Goal: Task Accomplishment & Management: Complete application form

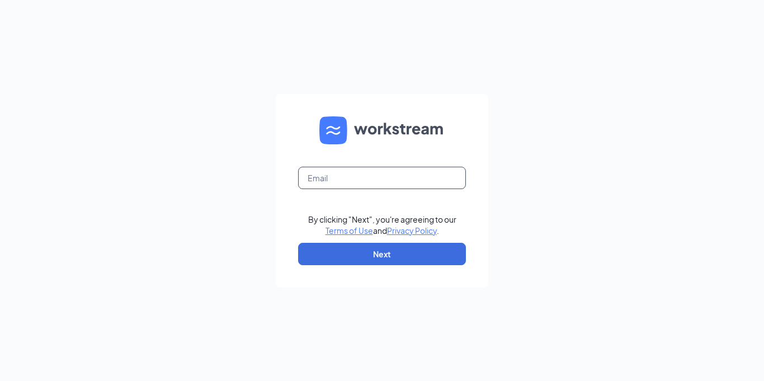
click at [357, 179] on input "text" at bounding box center [382, 178] width 168 height 22
type input "zaxruss@gmail.com"
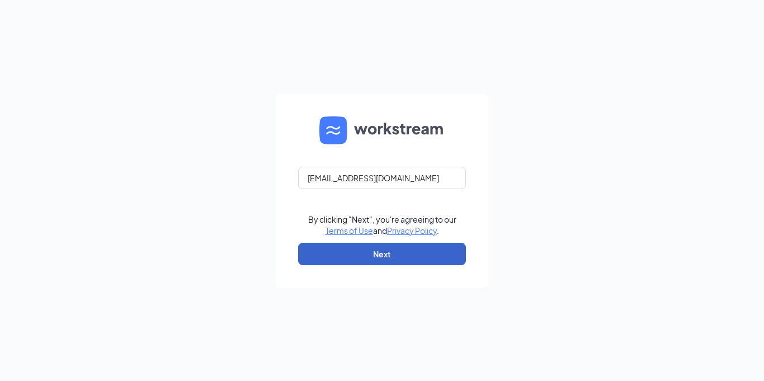
click at [375, 250] on button "Next" at bounding box center [382, 254] width 168 height 22
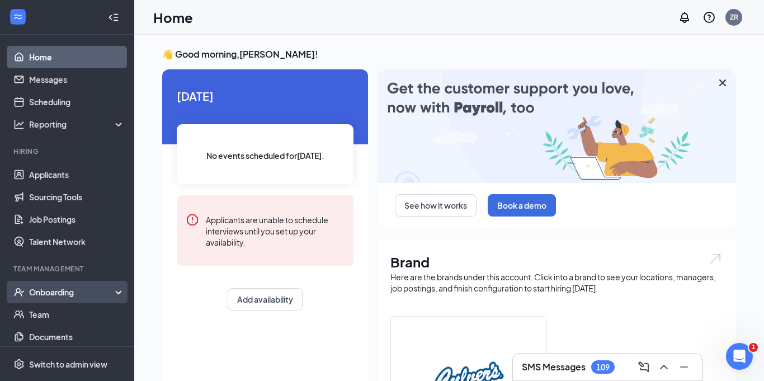
click at [37, 290] on div "Onboarding" at bounding box center [72, 291] width 86 height 11
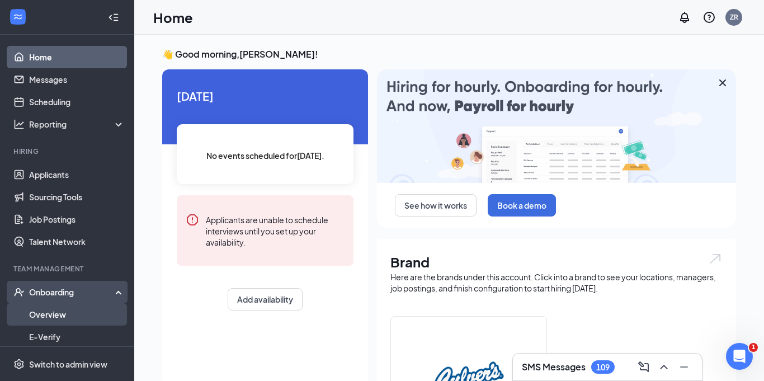
click at [64, 311] on link "Overview" at bounding box center [77, 314] width 96 height 22
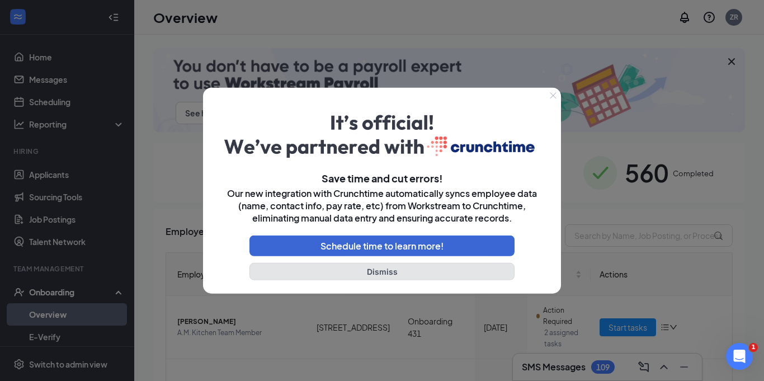
click at [358, 268] on button "Dismiss" at bounding box center [381, 271] width 265 height 17
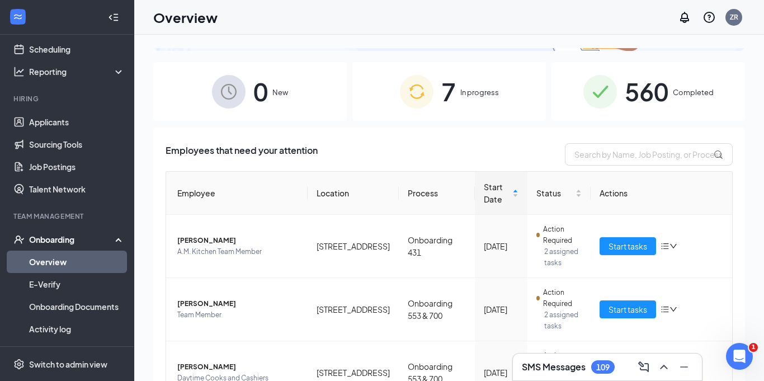
scroll to position [86, 0]
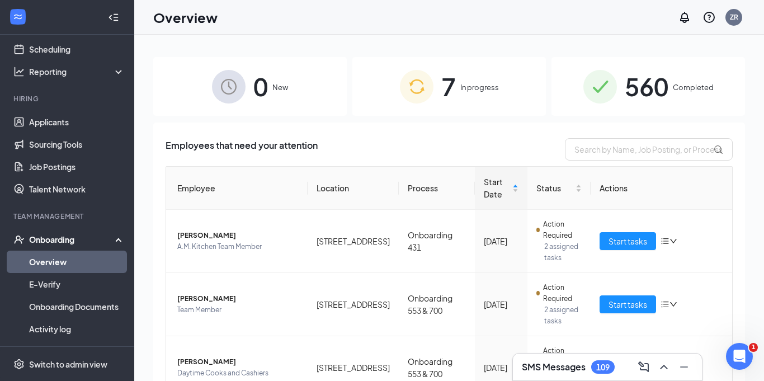
click at [78, 260] on link "Overview" at bounding box center [77, 261] width 96 height 22
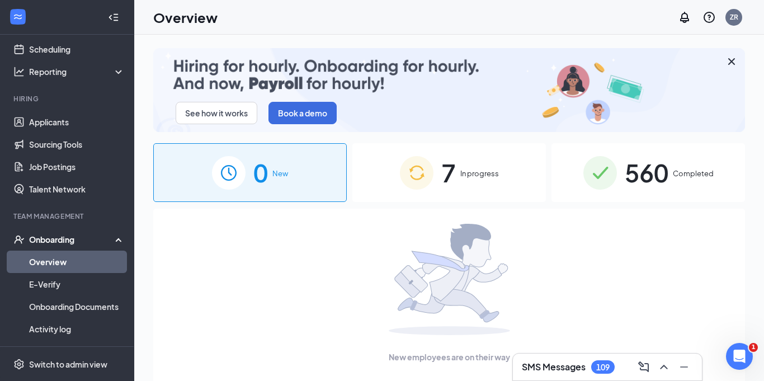
click at [477, 183] on div "7 In progress" at bounding box center [448, 172] width 193 height 59
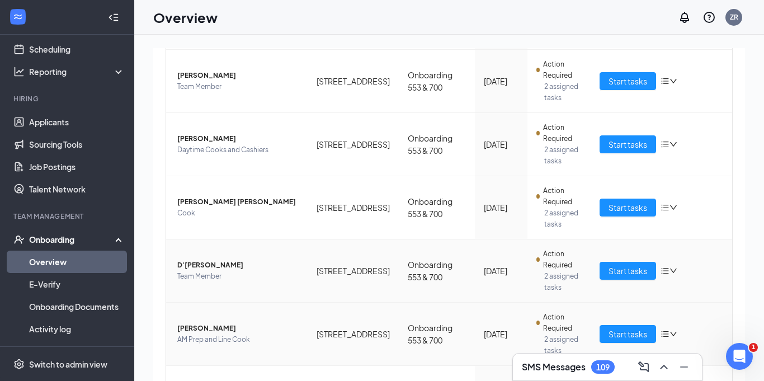
scroll to position [380, 0]
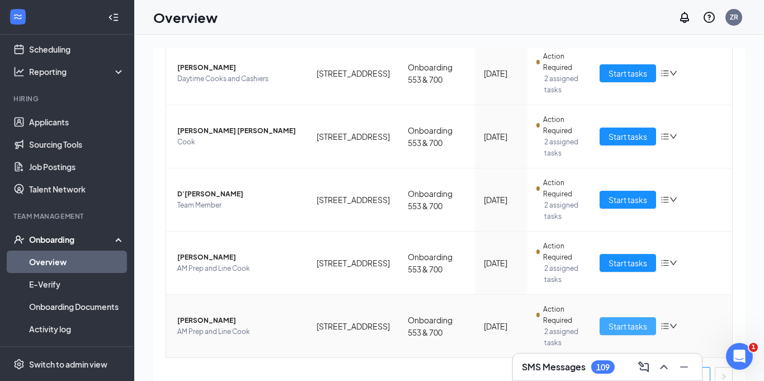
click at [611, 319] on button "Start tasks" at bounding box center [627, 326] width 56 height 18
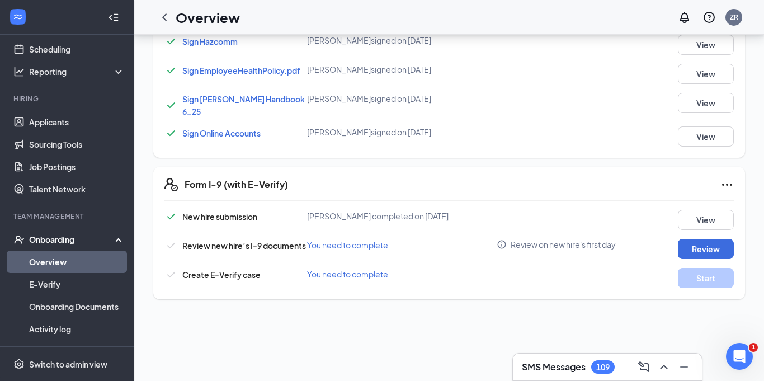
scroll to position [528, 0]
click at [705, 238] on button "Review" at bounding box center [706, 248] width 56 height 20
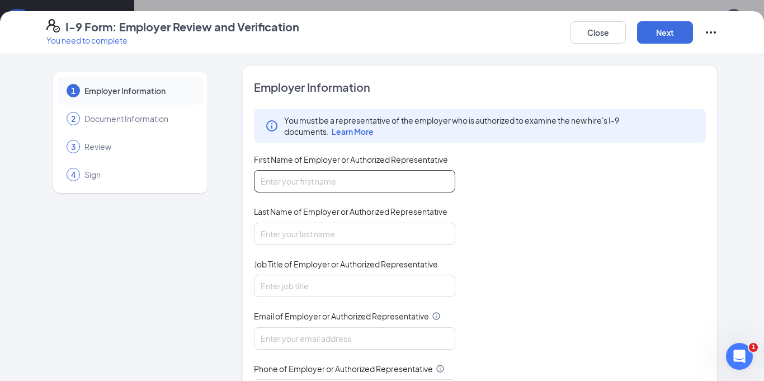
click at [298, 184] on input "First Name of Employer or Authorized Representative" at bounding box center [354, 181] width 201 height 22
type input "[PERSON_NAME]"
type input "[EMAIL_ADDRESS][DOMAIN_NAME]"
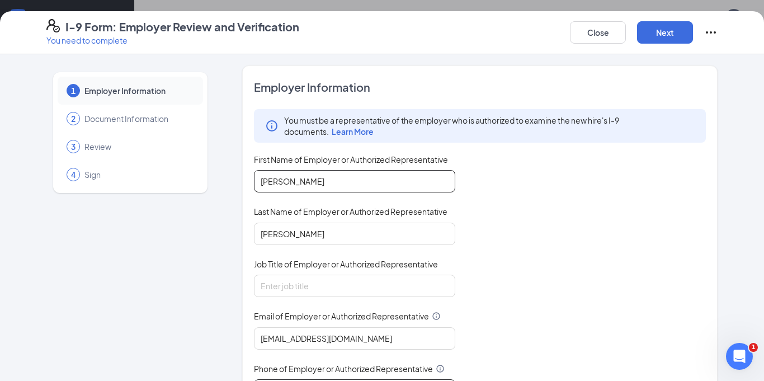
type input "6027399513"
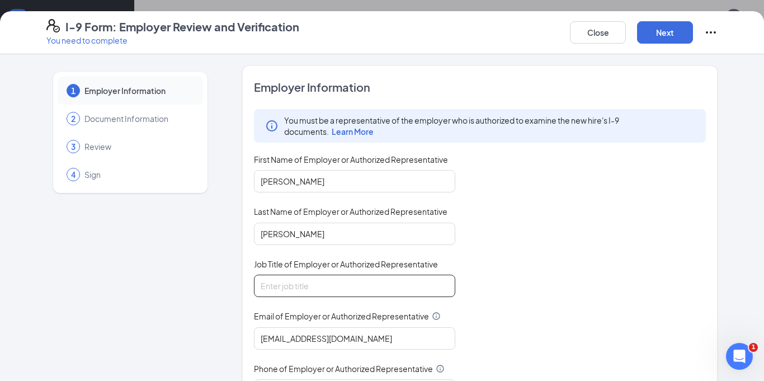
click at [285, 287] on input "Job Title of Employer or Authorized Representative" at bounding box center [354, 285] width 201 height 22
type input "P"
type input "Owner"
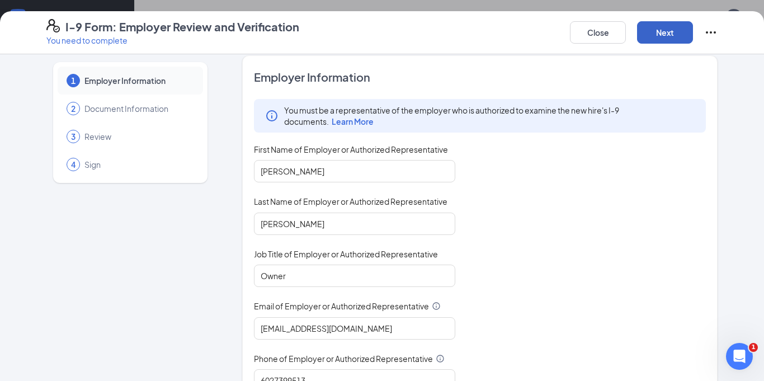
click at [660, 22] on button "Next" at bounding box center [665, 32] width 56 height 22
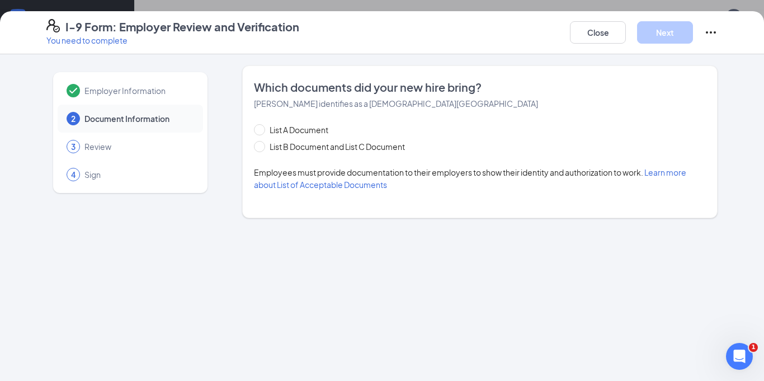
scroll to position [0, 0]
click at [259, 148] on input "List B Document and List C Document" at bounding box center [258, 145] width 8 height 8
radio input "true"
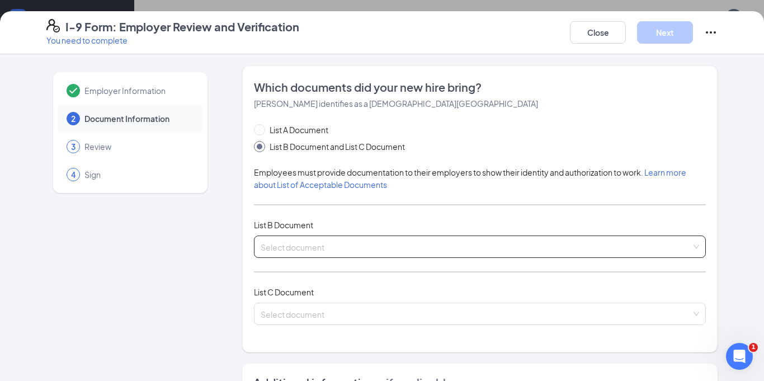
click at [303, 247] on input "search" at bounding box center [475, 244] width 430 height 17
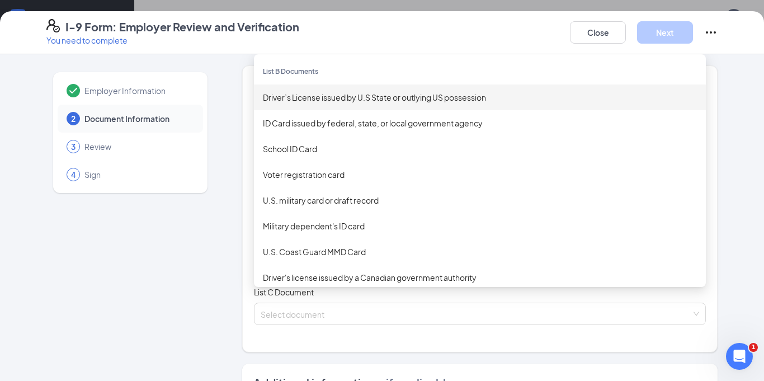
click at [291, 101] on div "Driver’s License issued by U.S State or outlying US possession" at bounding box center [480, 97] width 434 height 12
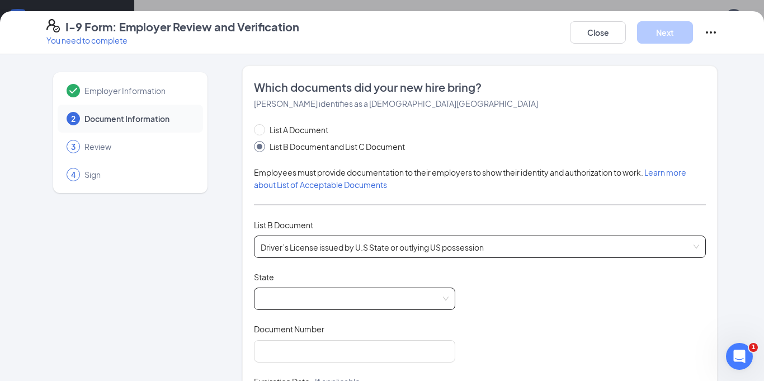
click at [335, 299] on span at bounding box center [354, 298] width 188 height 21
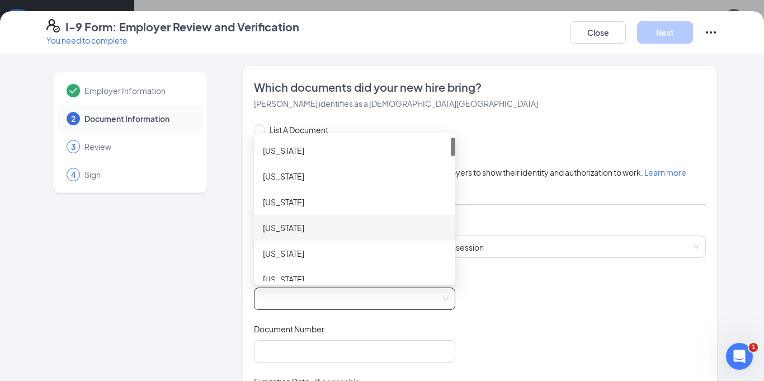
click at [269, 225] on div "[US_STATE]" at bounding box center [354, 227] width 183 height 12
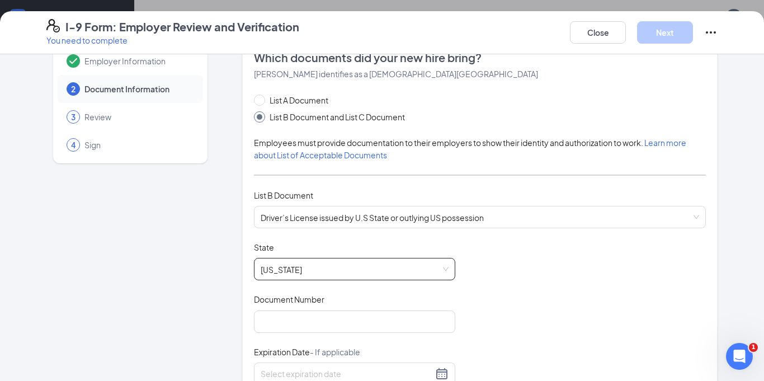
scroll to position [25, 0]
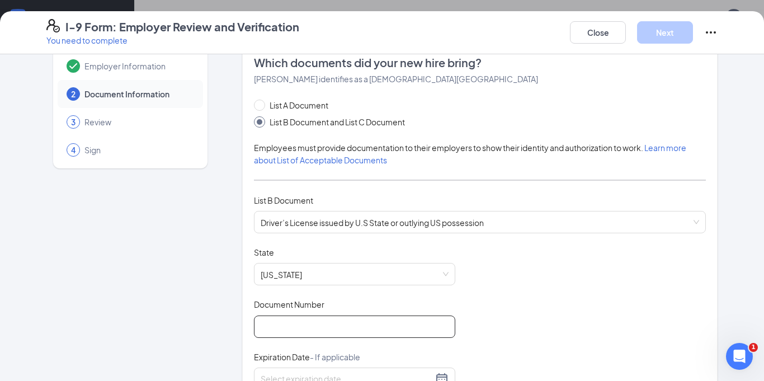
click at [296, 321] on input "Document Number" at bounding box center [354, 326] width 201 height 22
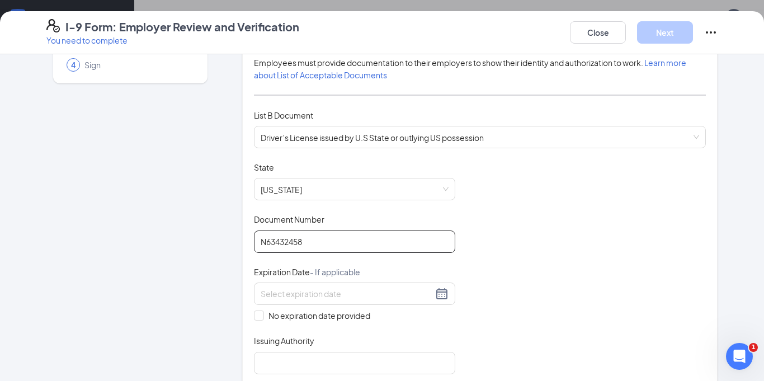
scroll to position [111, 0]
type input "N63432458"
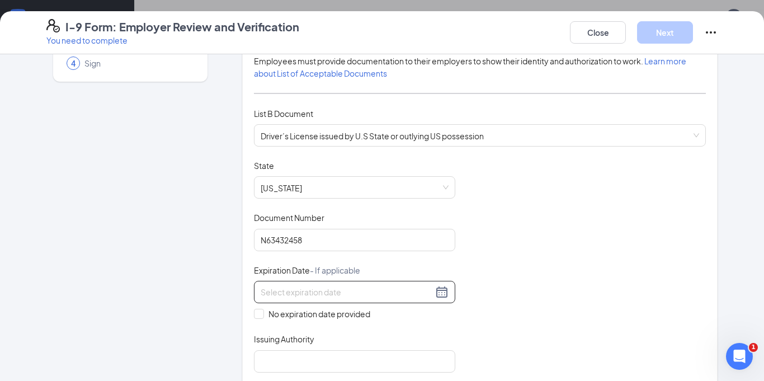
click at [357, 296] on input at bounding box center [346, 292] width 172 height 12
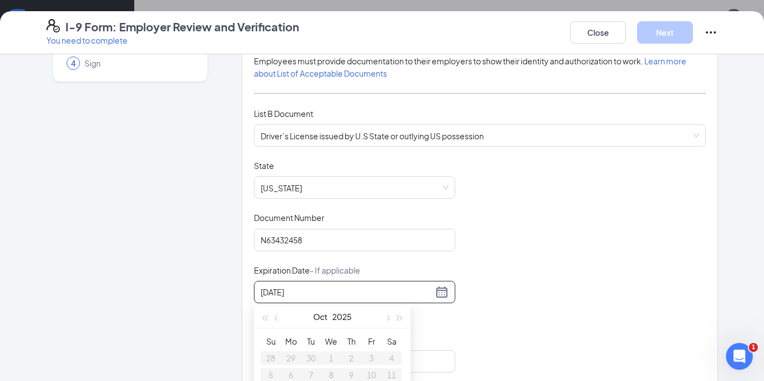
type input "[DATE]"
click at [540, 312] on div "Document Title Driver’s License issued by [DEMOGRAPHIC_DATA] State or outlying …" at bounding box center [480, 266] width 452 height 212
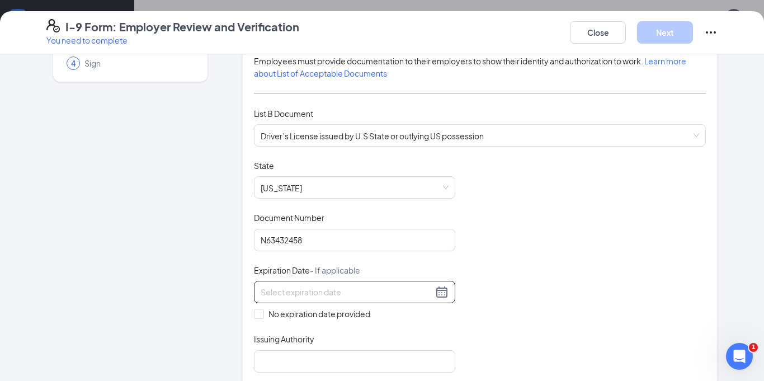
click at [272, 286] on input at bounding box center [346, 292] width 172 height 12
click at [580, 200] on div "Document Title Driver’s License issued by U.S State or outlying US possession S…" at bounding box center [480, 266] width 452 height 212
click at [301, 288] on input at bounding box center [346, 292] width 172 height 12
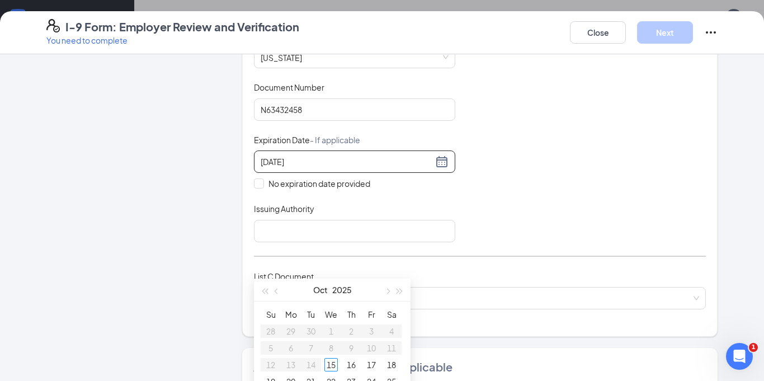
scroll to position [556, 0]
click at [345, 331] on table "Su Mo Tu We Th Fr Sa 28 29 30 1 2 3 4 5 6 7 8 9 10 11 12 13 14 15 16 17 18 19 2…" at bounding box center [330, 362] width 141 height 117
type input "[DATE]"
click at [437, 191] on div "Document Title Driver’s License issued by [DEMOGRAPHIC_DATA] State or outlying …" at bounding box center [480, 136] width 452 height 212
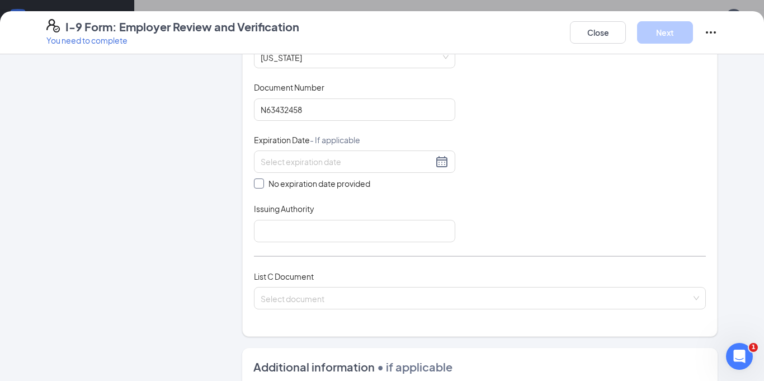
click at [260, 183] on input "No expiration date provided" at bounding box center [258, 182] width 8 height 8
checkbox input "true"
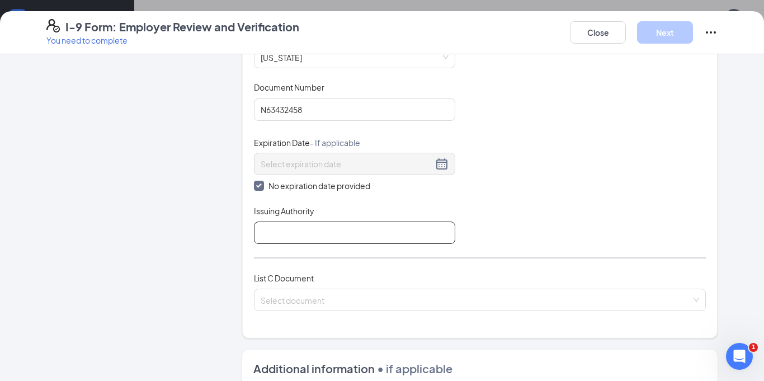
click at [302, 229] on input "Issuing Authority" at bounding box center [354, 232] width 201 height 22
type input "AZ"
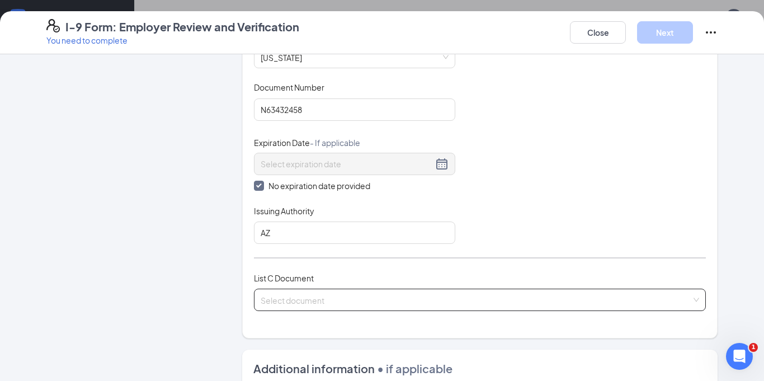
click at [312, 293] on input "search" at bounding box center [475, 297] width 430 height 17
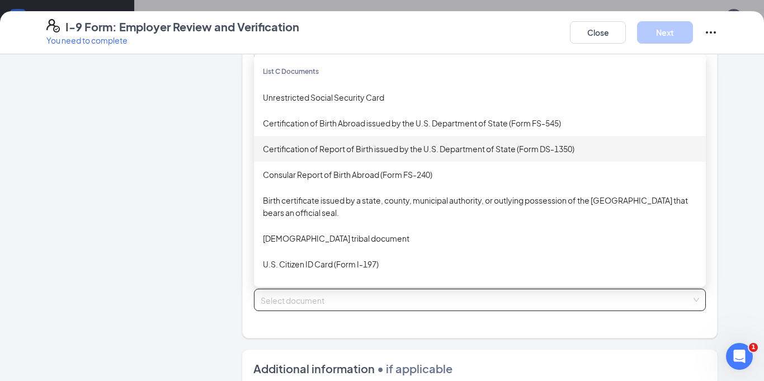
click at [387, 153] on div "Certification of Report of Birth issued by the U.S. Department of State (Form D…" at bounding box center [480, 149] width 434 height 12
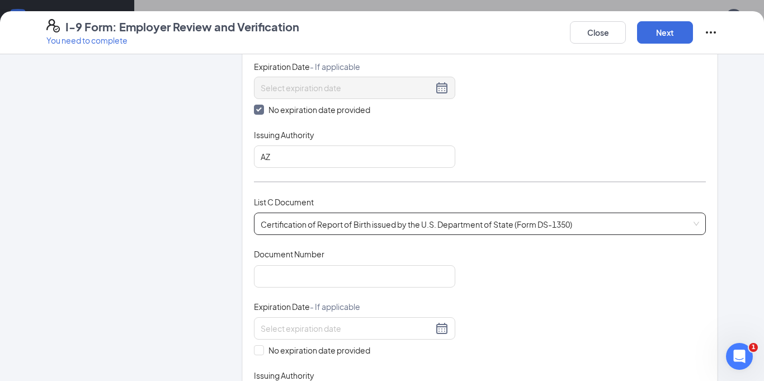
scroll to position [322, 0]
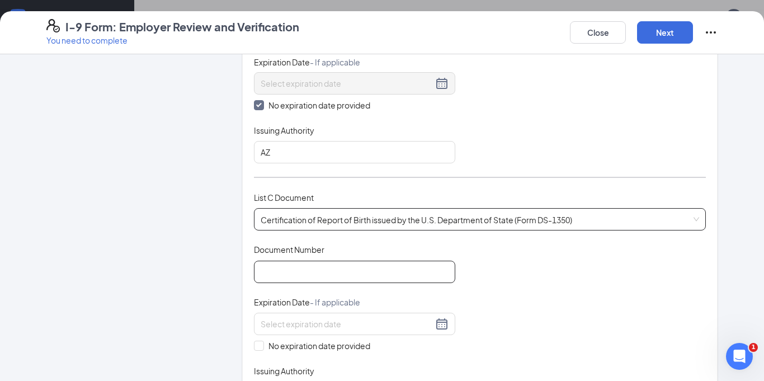
click at [386, 277] on input "Document Number" at bounding box center [354, 271] width 201 height 22
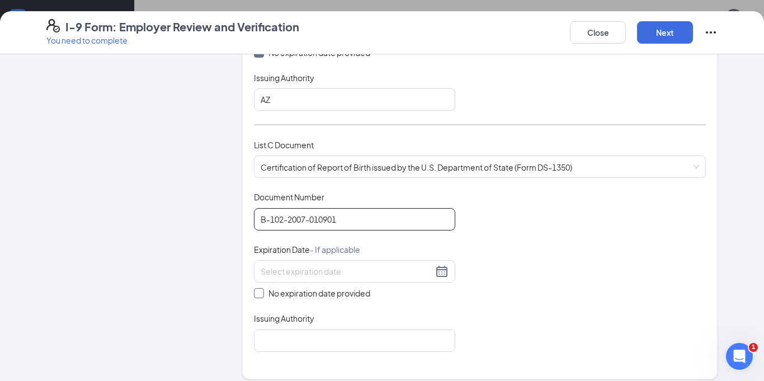
scroll to position [385, 0]
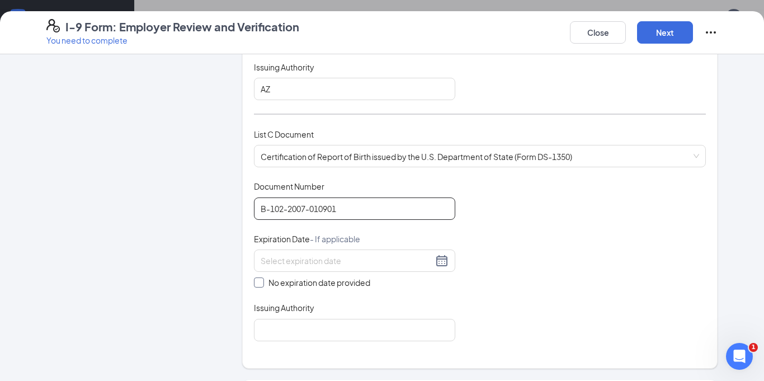
type input "B-102-2007-010901"
click at [264, 286] on span "No expiration date provided" at bounding box center [319, 282] width 111 height 12
click at [262, 285] on input "No expiration date provided" at bounding box center [258, 281] width 8 height 8
checkbox input "true"
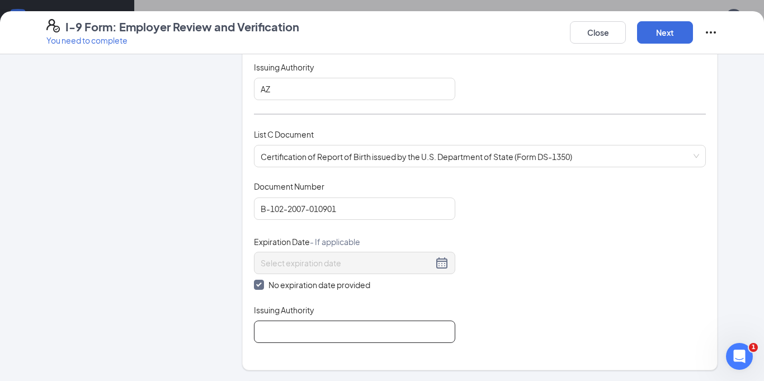
click at [267, 325] on input "Issuing Authority" at bounding box center [354, 331] width 201 height 22
type input "AZ"
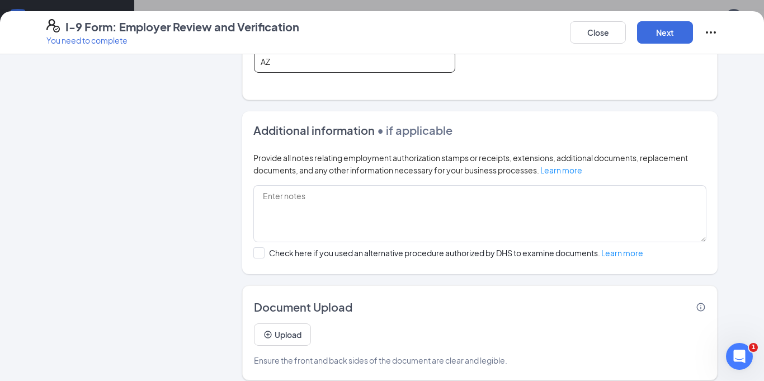
scroll to position [652, 0]
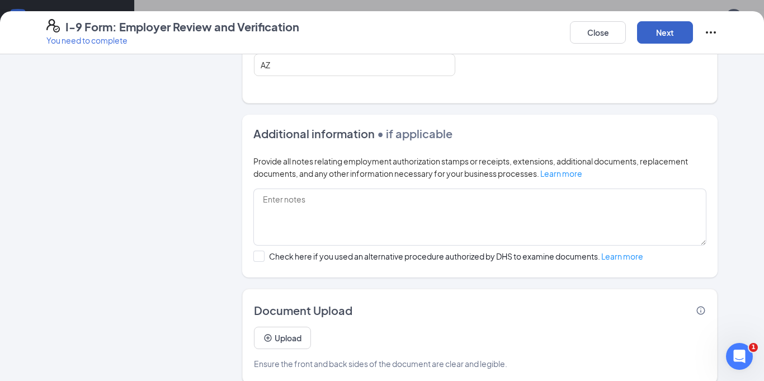
click at [665, 31] on button "Next" at bounding box center [665, 32] width 56 height 22
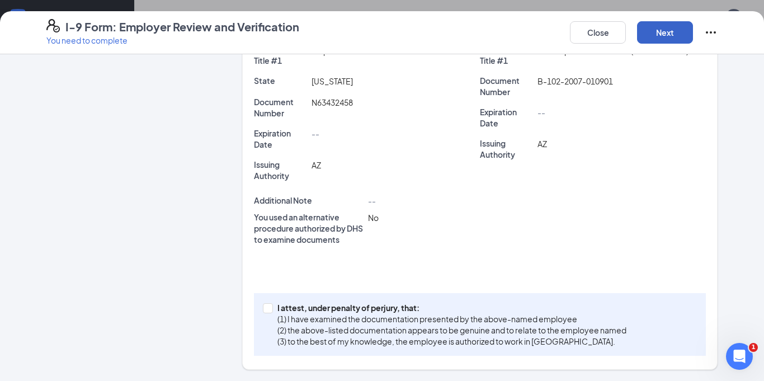
scroll to position [316, 0]
click at [267, 309] on input "I attest, under penalty of [PERSON_NAME], that: (1) I have examined the documen…" at bounding box center [267, 307] width 8 height 8
checkbox input "true"
click at [676, 32] on button "Next" at bounding box center [665, 32] width 56 height 22
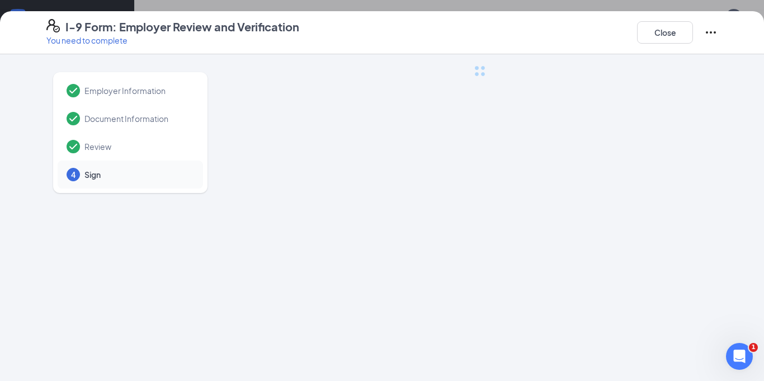
scroll to position [0, 0]
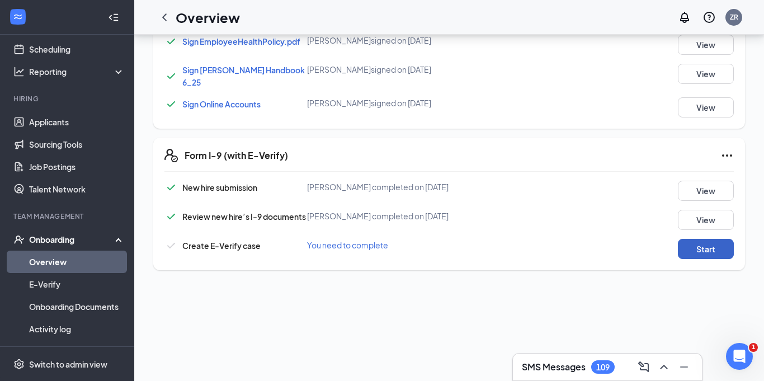
click at [702, 244] on button "Start" at bounding box center [706, 249] width 56 height 20
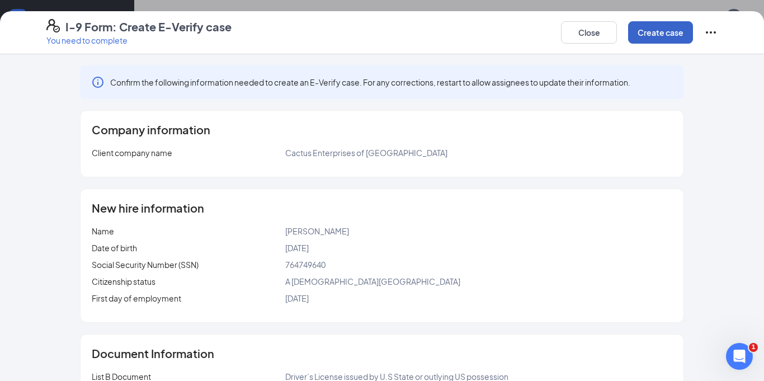
click at [662, 40] on button "Create case" at bounding box center [660, 32] width 65 height 22
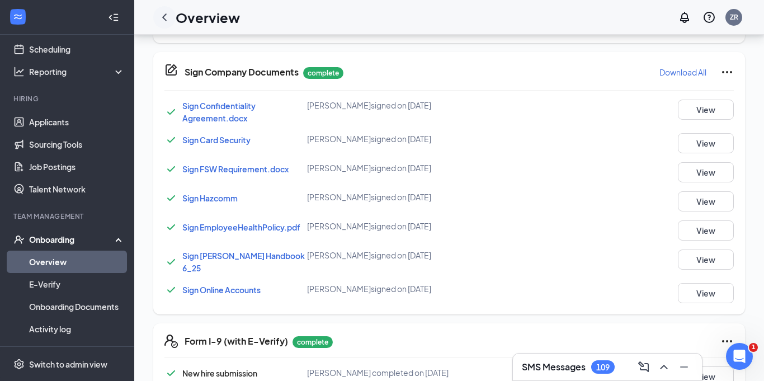
click at [170, 20] on icon "ChevronLeft" at bounding box center [164, 17] width 13 height 13
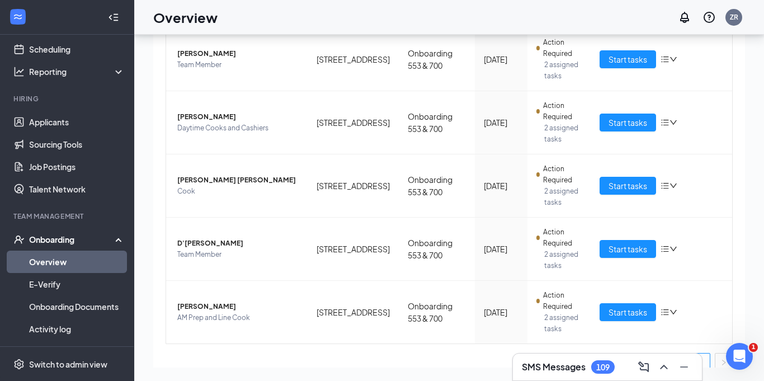
scroll to position [285, 0]
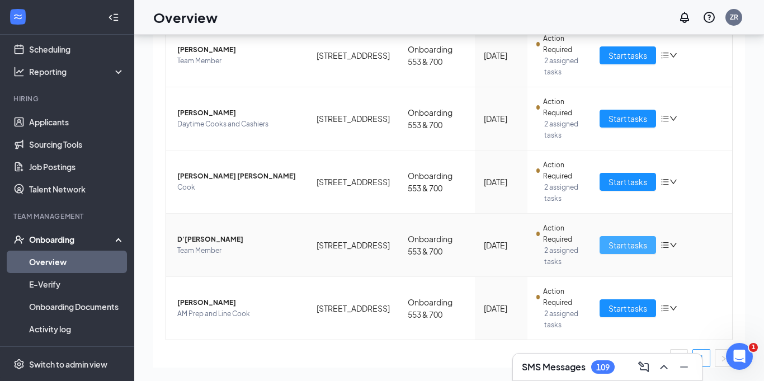
click at [647, 240] on button "Start tasks" at bounding box center [627, 245] width 56 height 18
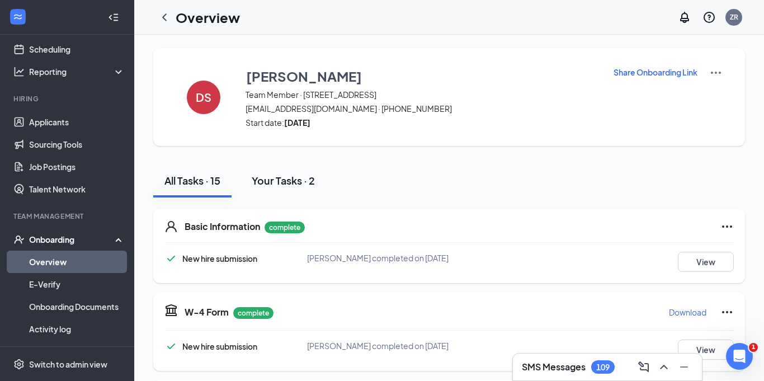
click at [283, 188] on button "Your Tasks · 2" at bounding box center [283, 181] width 86 height 34
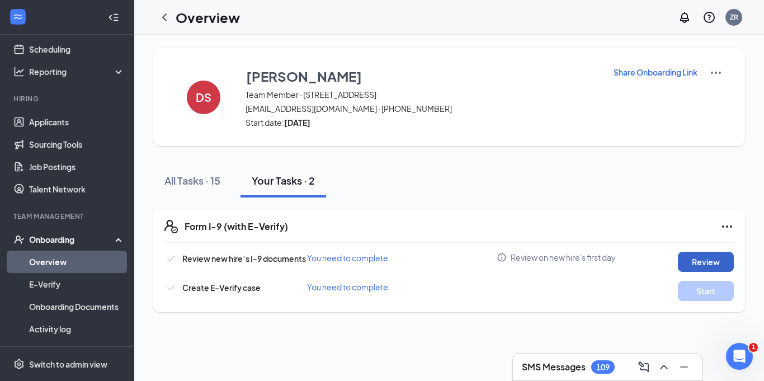
click at [691, 258] on button "Review" at bounding box center [706, 262] width 56 height 20
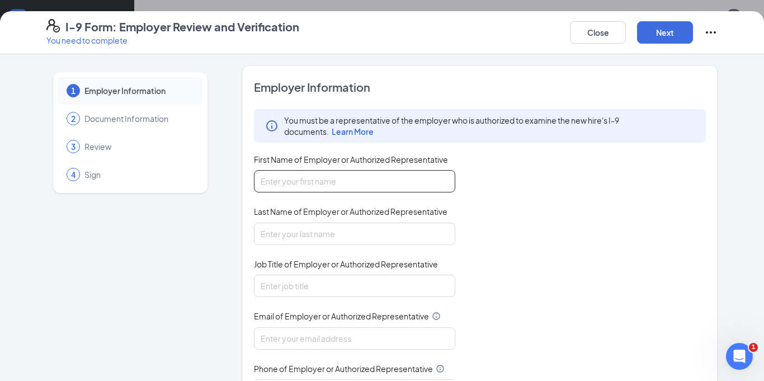
click at [312, 187] on input "First Name of Employer or Authorized Representative" at bounding box center [354, 181] width 201 height 22
type input "[PERSON_NAME]"
type input "[EMAIL_ADDRESS][DOMAIN_NAME]"
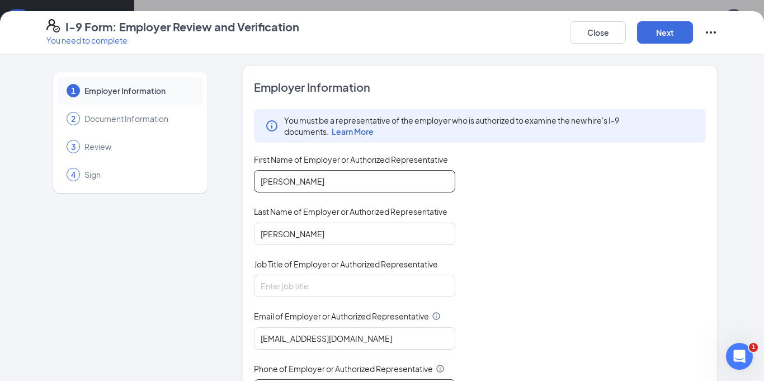
type input "6027399513"
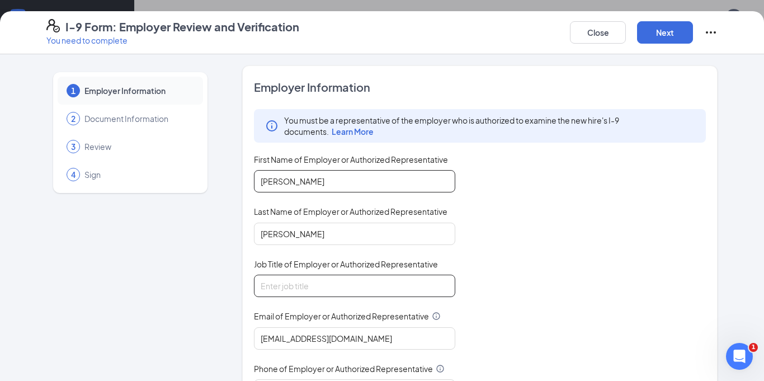
type input "[PERSON_NAME]"
click at [317, 286] on input "Job Title of Employer or Authorized Representative" at bounding box center [354, 285] width 201 height 22
type input "Owner"
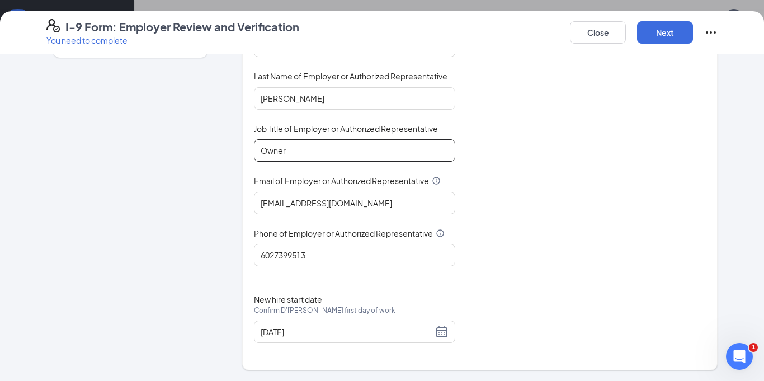
scroll to position [136, 0]
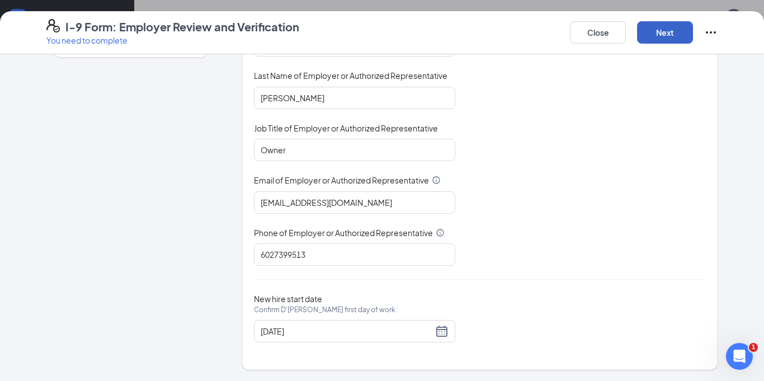
click at [669, 35] on button "Next" at bounding box center [665, 32] width 56 height 22
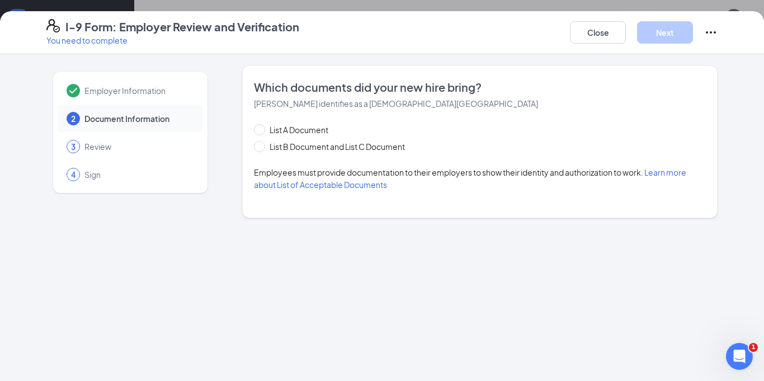
scroll to position [0, 0]
click at [262, 145] on span at bounding box center [259, 146] width 11 height 11
click at [262, 145] on input "List B Document and List C Document" at bounding box center [258, 145] width 8 height 8
radio input "true"
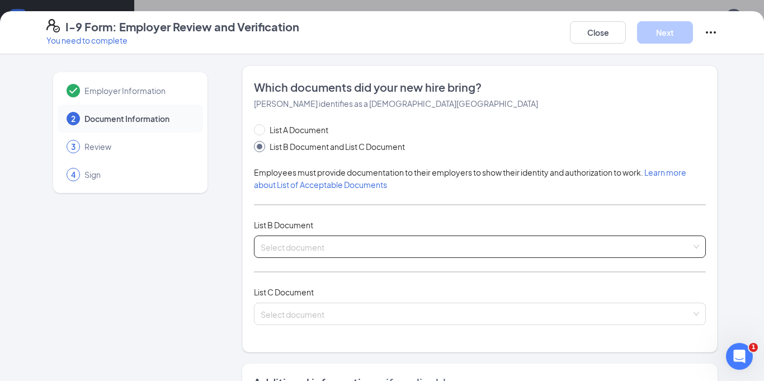
click at [309, 249] on input "search" at bounding box center [475, 244] width 430 height 17
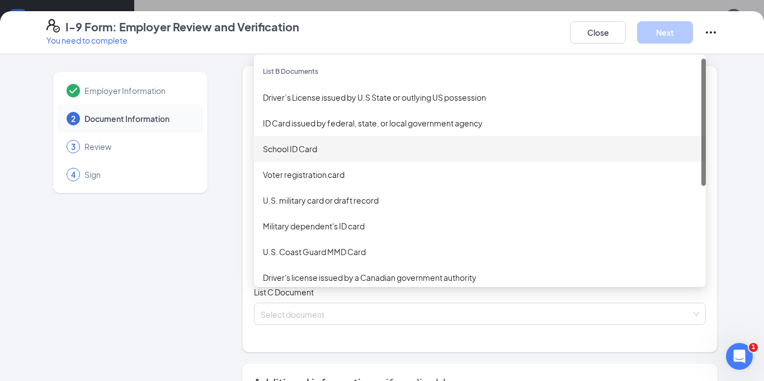
click at [310, 154] on div "School ID Card" at bounding box center [480, 149] width 434 height 12
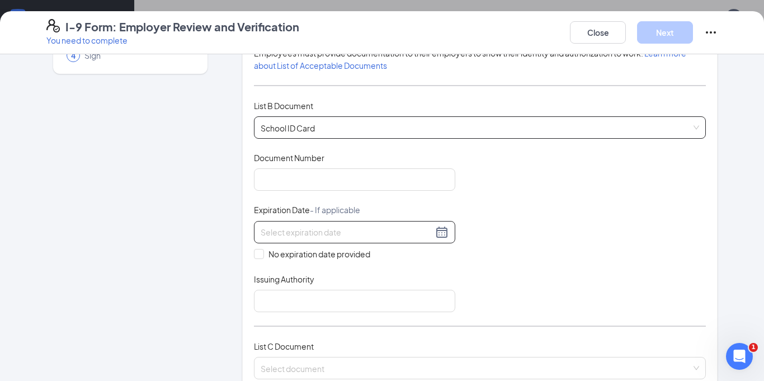
scroll to position [121, 0]
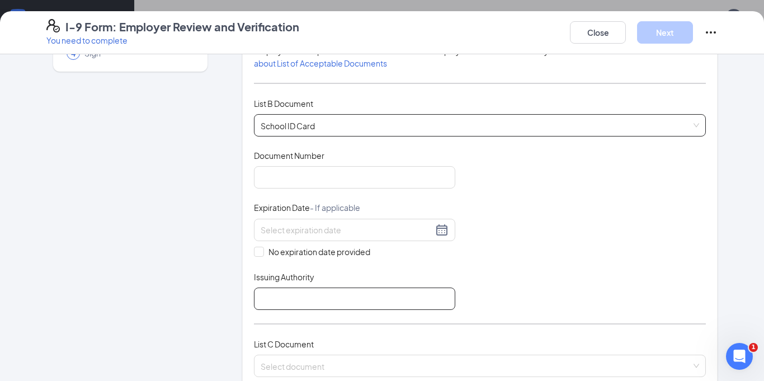
click at [309, 296] on input "Issuing Authority" at bounding box center [354, 298] width 201 height 22
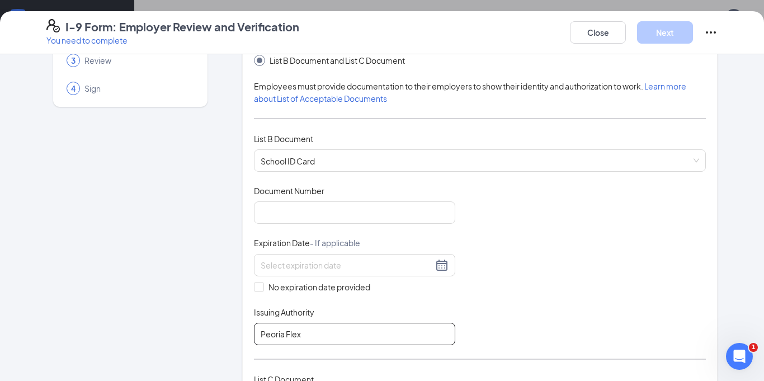
scroll to position [81, 0]
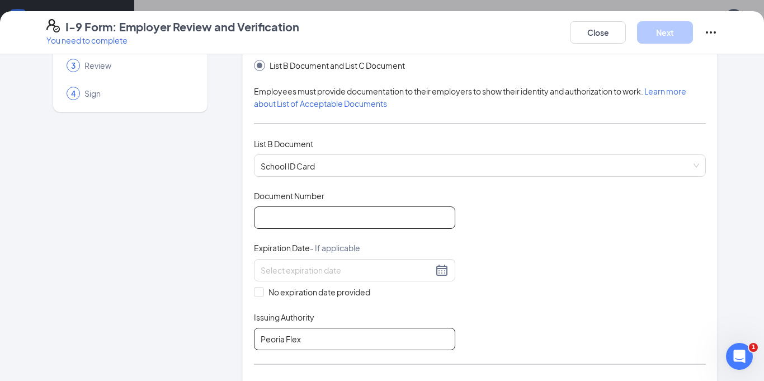
type input "Peoria Flex"
click at [290, 214] on input "Document Number" at bounding box center [354, 217] width 201 height 22
type input "16044963"
click at [258, 291] on input "No expiration date provided" at bounding box center [258, 291] width 8 height 8
checkbox input "true"
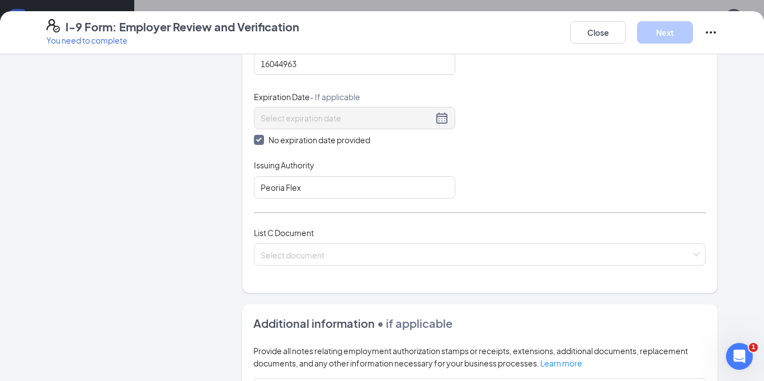
scroll to position [244, 0]
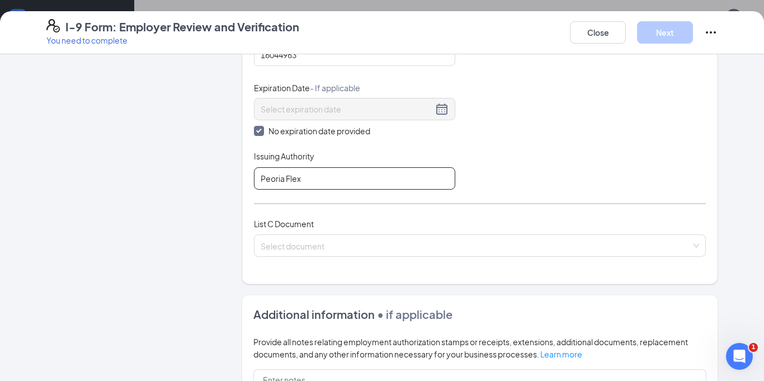
click at [397, 186] on input "Peoria Flex" at bounding box center [354, 178] width 201 height 22
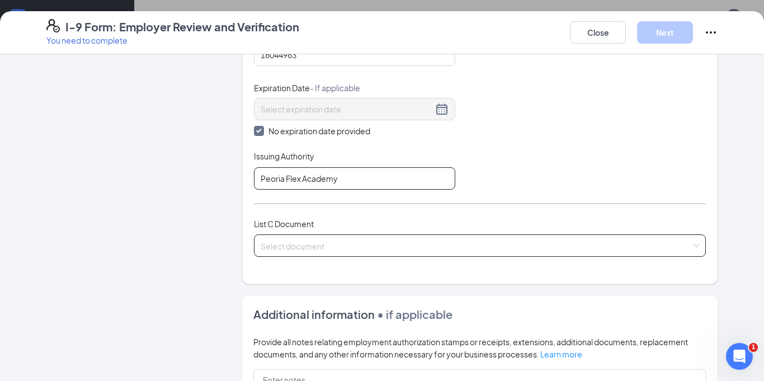
type input "Peoria Flex Academy"
click at [369, 239] on input "search" at bounding box center [475, 243] width 430 height 17
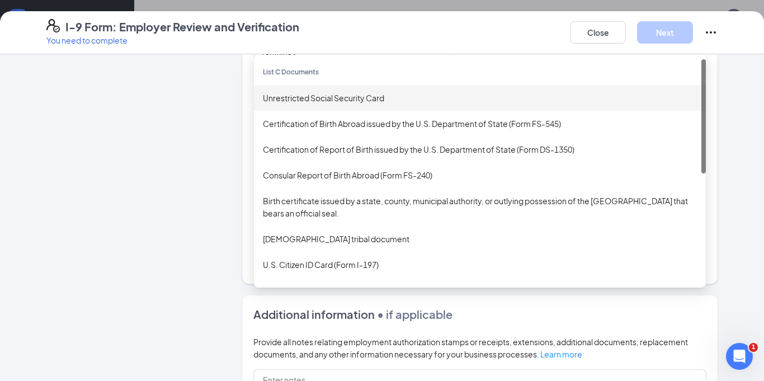
click at [353, 89] on div "Unrestricted Social Security Card" at bounding box center [480, 98] width 452 height 26
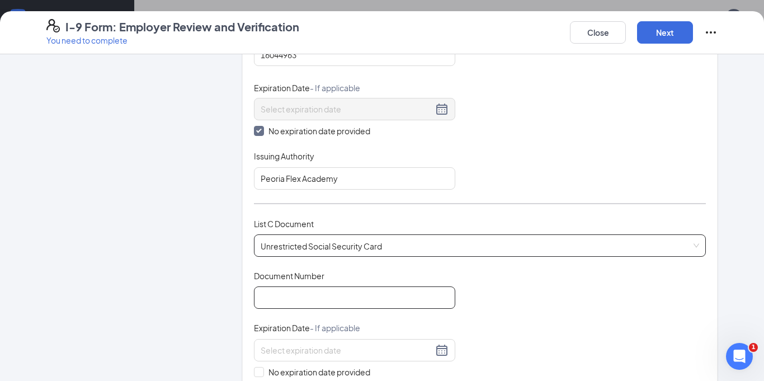
click at [289, 302] on input "Document Number" at bounding box center [354, 297] width 201 height 22
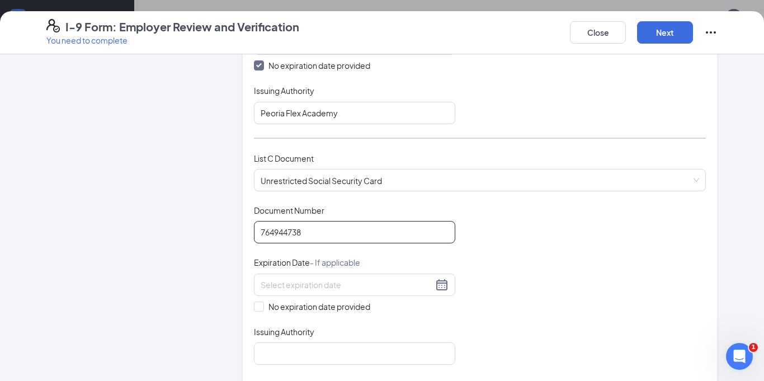
scroll to position [324, 0]
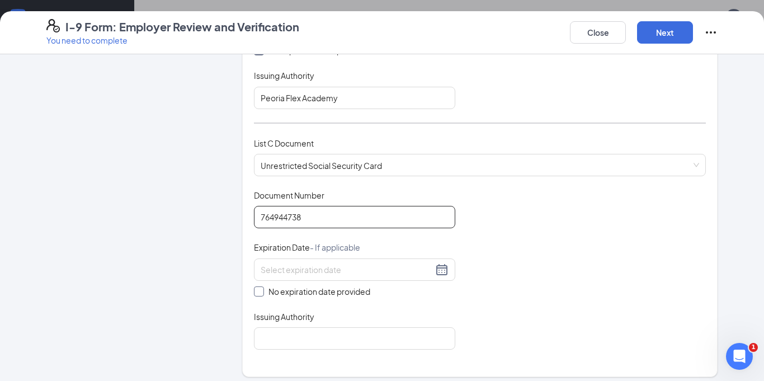
type input "764944738"
click at [256, 295] on span at bounding box center [259, 291] width 10 height 10
click at [256, 294] on input "No expiration date provided" at bounding box center [258, 290] width 8 height 8
checkbox input "true"
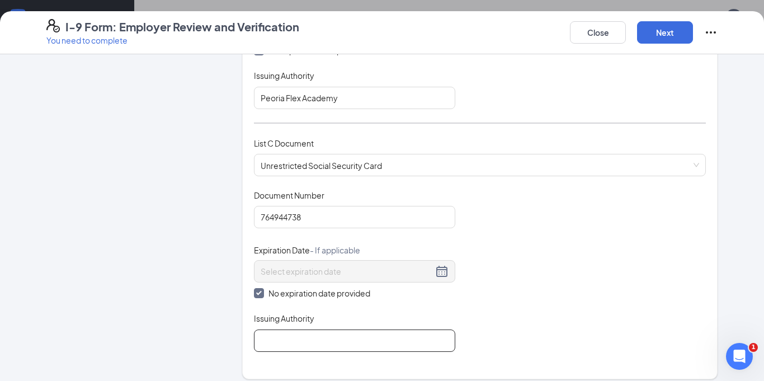
click at [292, 341] on input "Issuing Authority" at bounding box center [354, 340] width 201 height 22
type input "SSA"
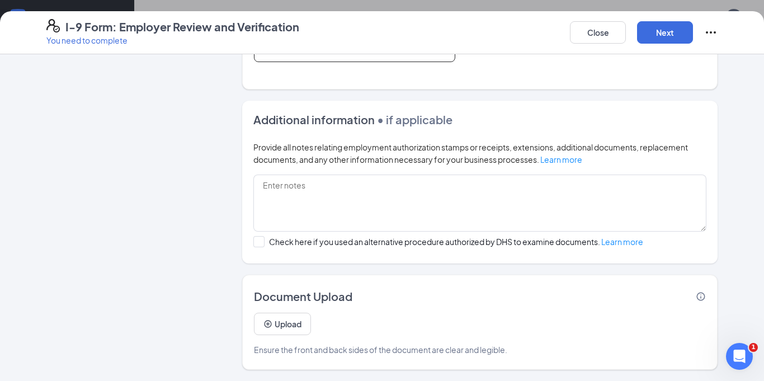
scroll to position [612, 0]
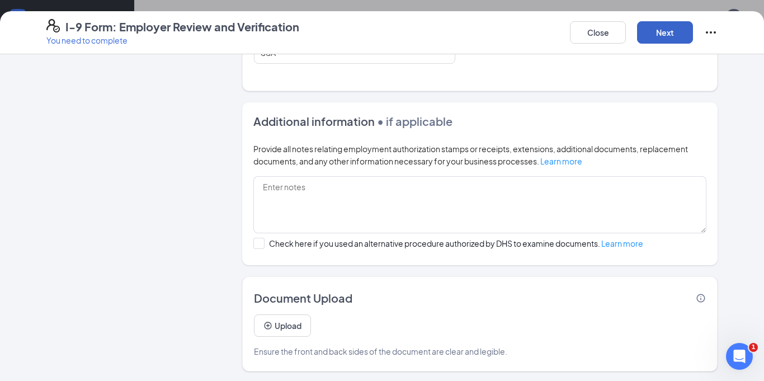
click at [672, 25] on button "Next" at bounding box center [665, 32] width 56 height 22
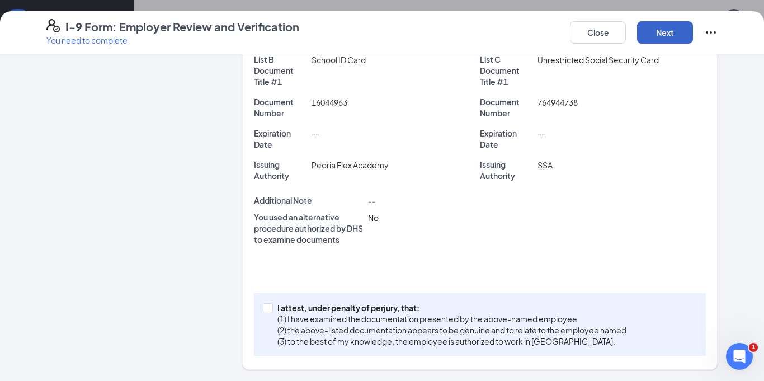
scroll to position [295, 0]
click at [269, 311] on span at bounding box center [268, 308] width 10 height 10
click at [269, 311] on input "I attest, under penalty of [PERSON_NAME], that: (1) I have examined the documen…" at bounding box center [267, 307] width 8 height 8
checkbox input "true"
click at [667, 34] on button "Next" at bounding box center [665, 32] width 56 height 22
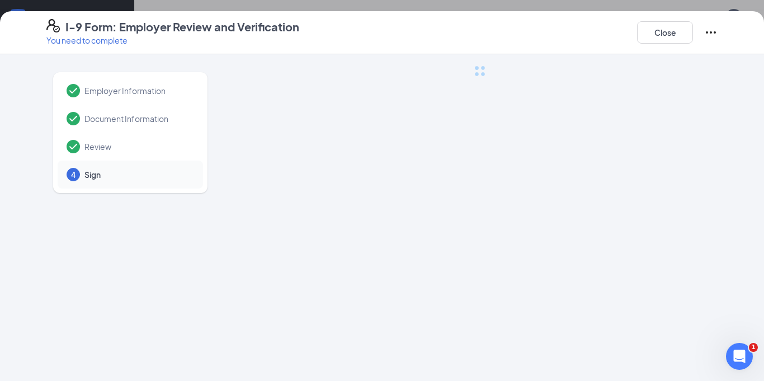
scroll to position [0, 0]
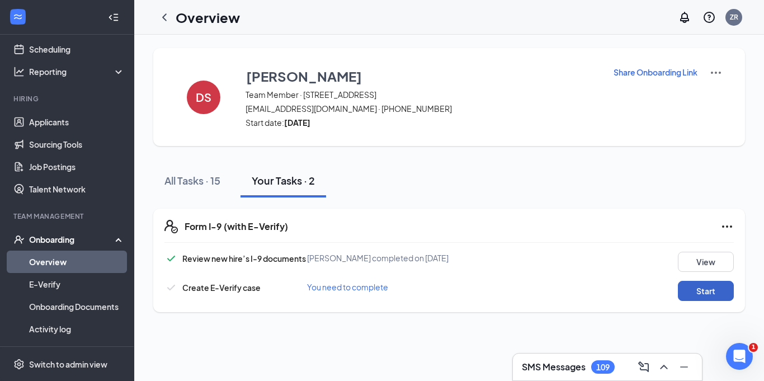
click at [716, 290] on button "Start" at bounding box center [706, 291] width 56 height 20
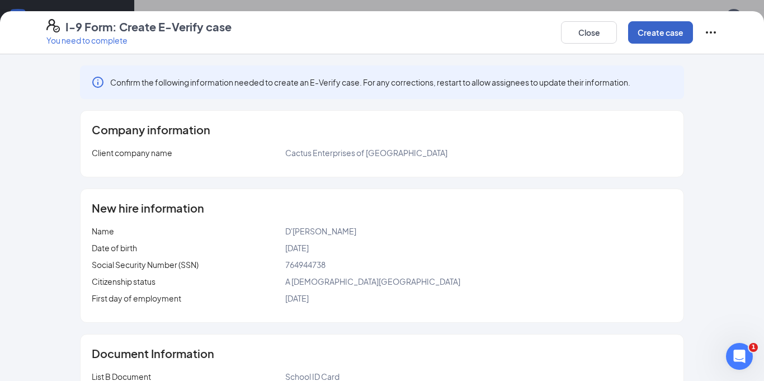
click at [659, 32] on button "Create case" at bounding box center [660, 32] width 65 height 22
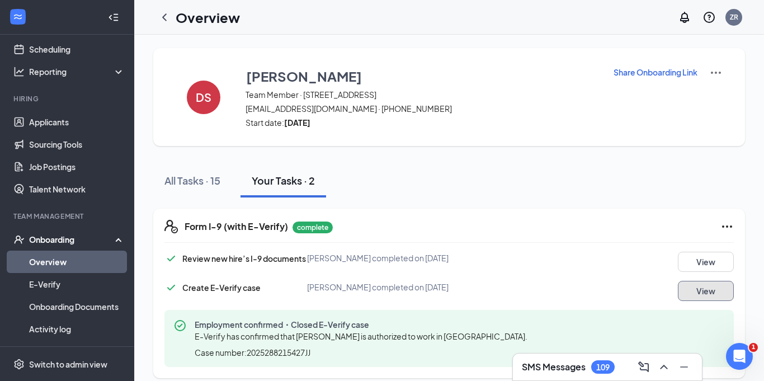
scroll to position [11, 0]
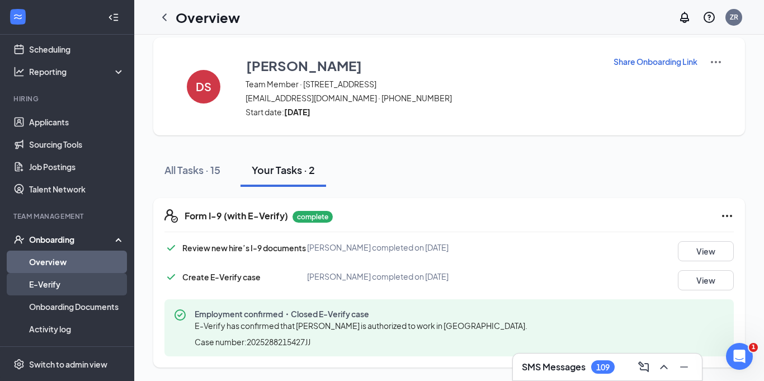
click at [47, 278] on link "E-Verify" at bounding box center [77, 284] width 96 height 22
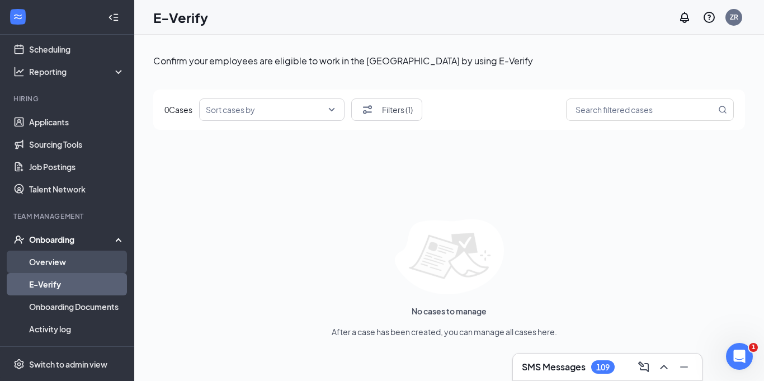
click at [41, 260] on link "Overview" at bounding box center [77, 261] width 96 height 22
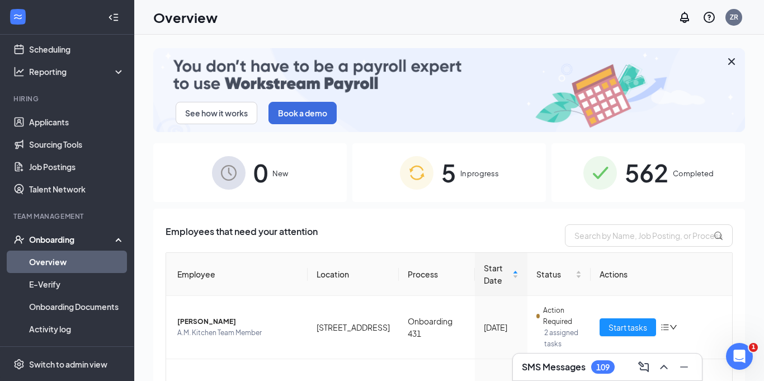
click at [453, 175] on span "5" at bounding box center [448, 172] width 15 height 39
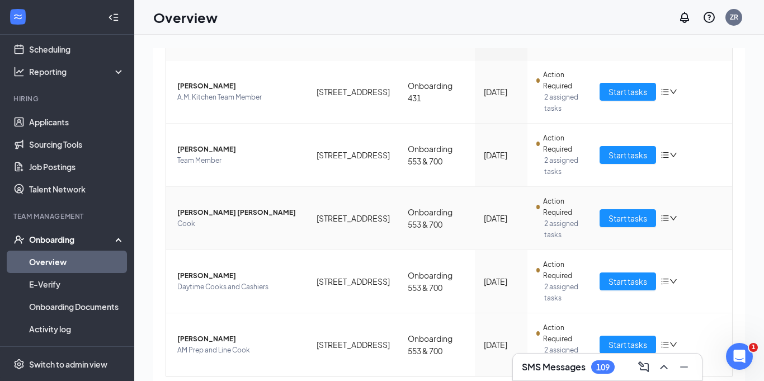
scroll to position [269, 0]
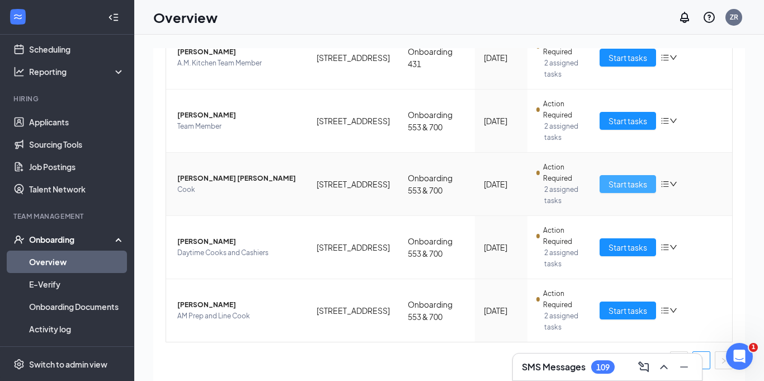
click at [638, 179] on span "Start tasks" at bounding box center [627, 184] width 39 height 12
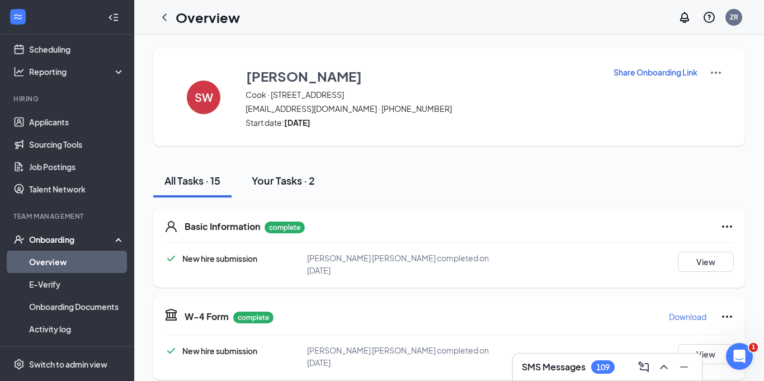
click at [287, 183] on div "Your Tasks · 2" at bounding box center [283, 180] width 63 height 14
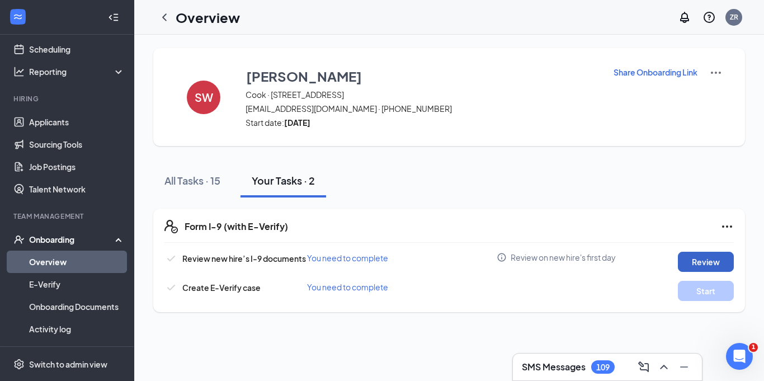
click at [697, 262] on button "Review" at bounding box center [706, 262] width 56 height 20
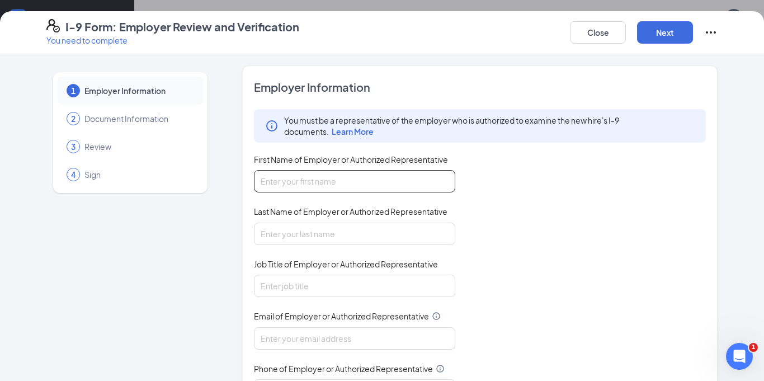
click at [427, 188] on input "First Name of Employer or Authorized Representative" at bounding box center [354, 181] width 201 height 22
type input "[PERSON_NAME]"
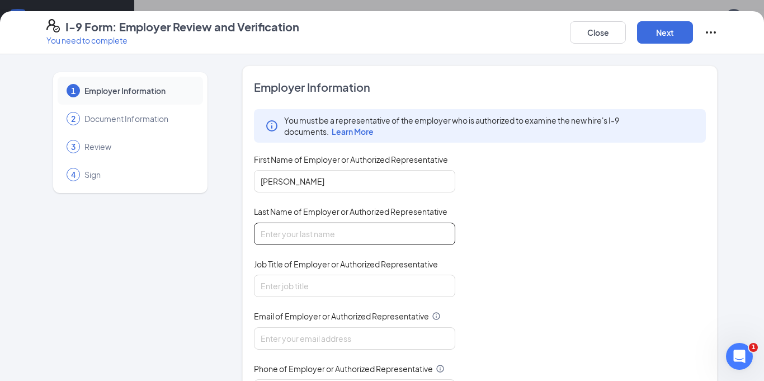
type input "[PERSON_NAME]"
type input "[EMAIL_ADDRESS][DOMAIN_NAME]"
type input "6027399513"
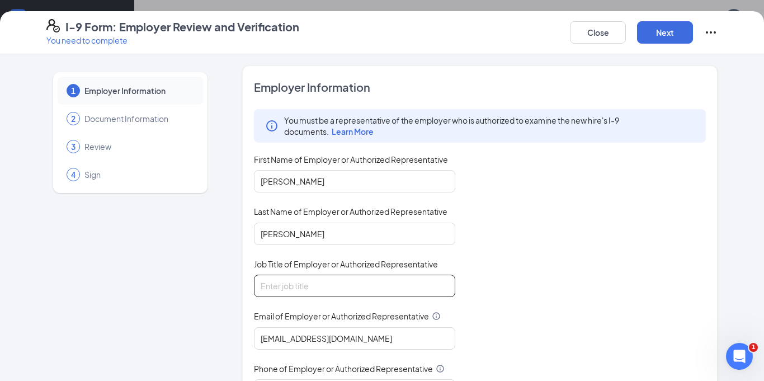
click at [344, 291] on input "Job Title of Employer or Authorized Representative" at bounding box center [354, 285] width 201 height 22
type input "Owner"
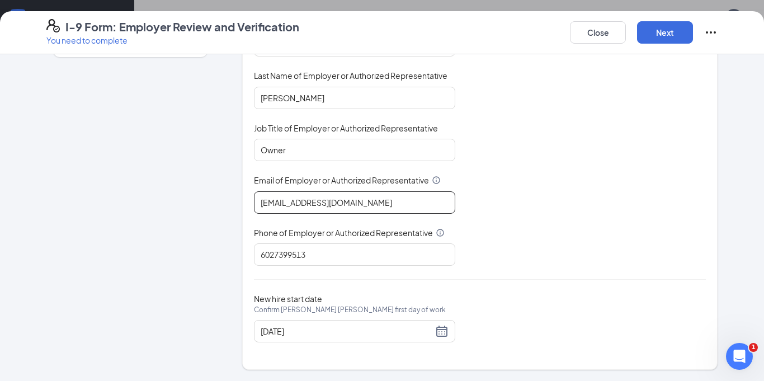
scroll to position [124, 0]
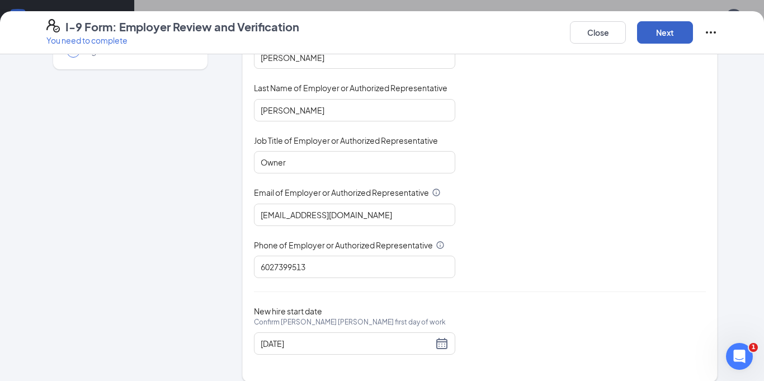
click at [684, 27] on button "Next" at bounding box center [665, 32] width 56 height 22
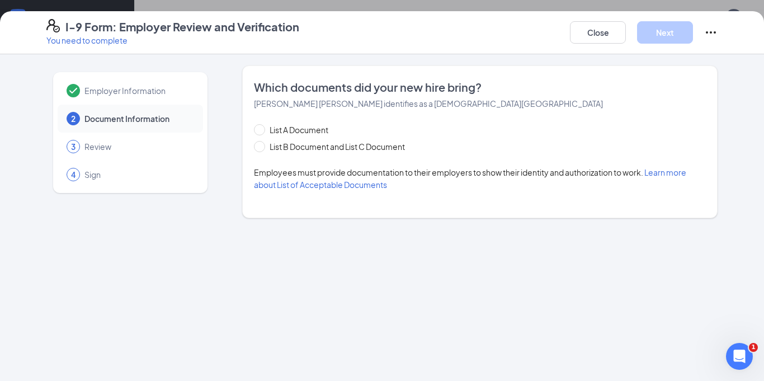
scroll to position [0, 0]
click at [260, 148] on input "List B Document and List C Document" at bounding box center [258, 145] width 8 height 8
radio input "true"
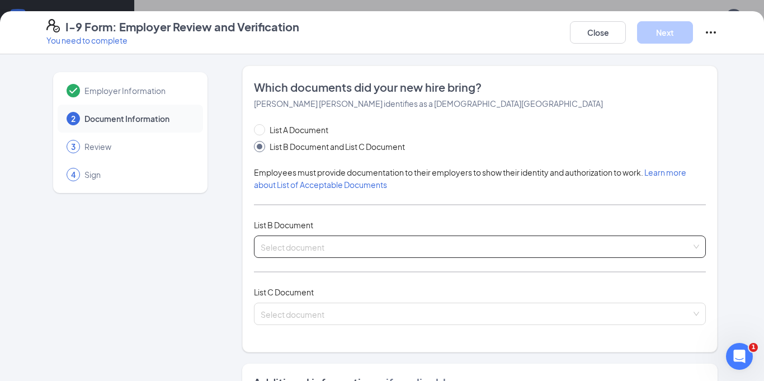
click at [306, 253] on span at bounding box center [475, 246] width 430 height 21
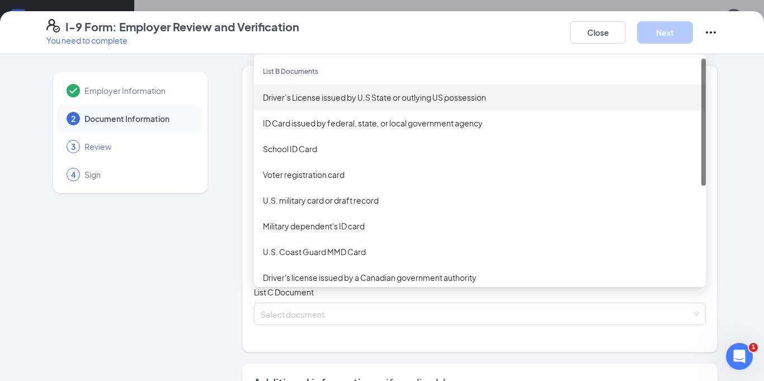
click at [321, 97] on div "Driver’s License issued by U.S State or outlying US possession" at bounding box center [480, 97] width 434 height 12
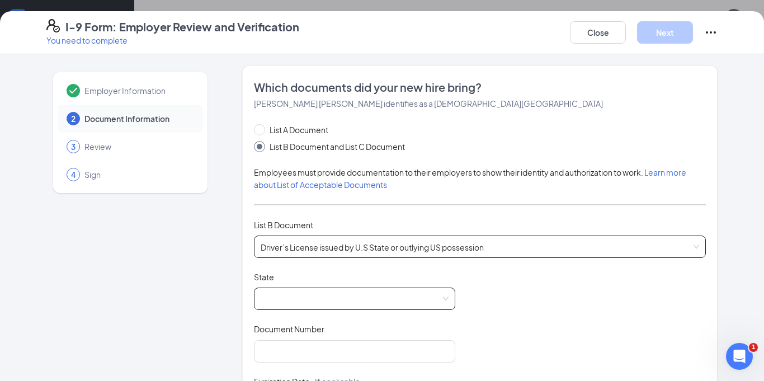
click at [304, 302] on span at bounding box center [354, 298] width 188 height 21
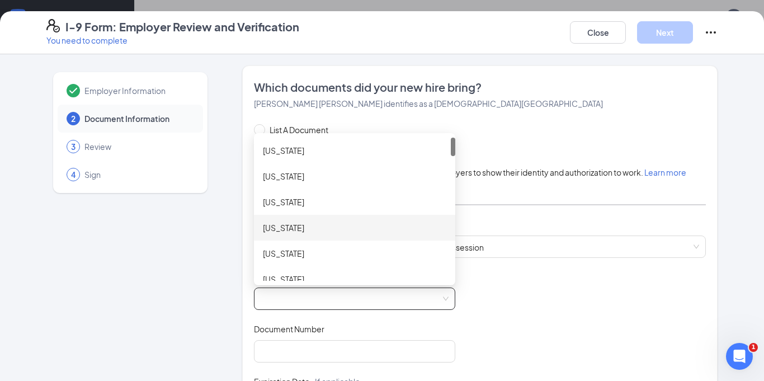
click at [282, 221] on div "[US_STATE]" at bounding box center [354, 228] width 201 height 26
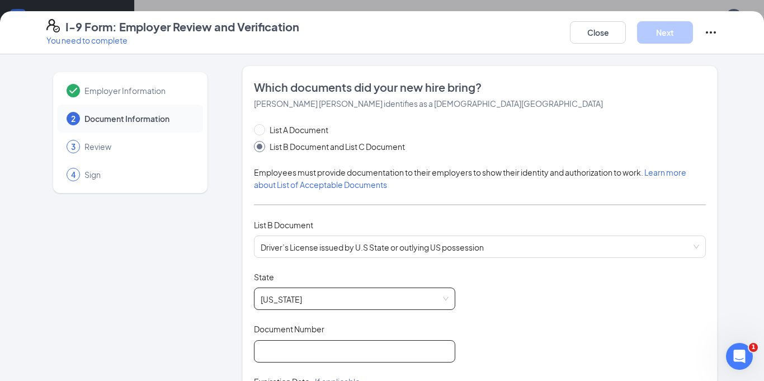
click at [289, 357] on input "Document Number" at bounding box center [354, 351] width 201 height 22
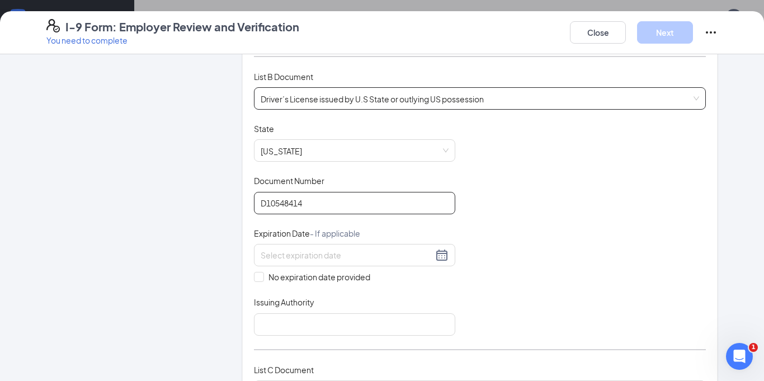
scroll to position [150, 0]
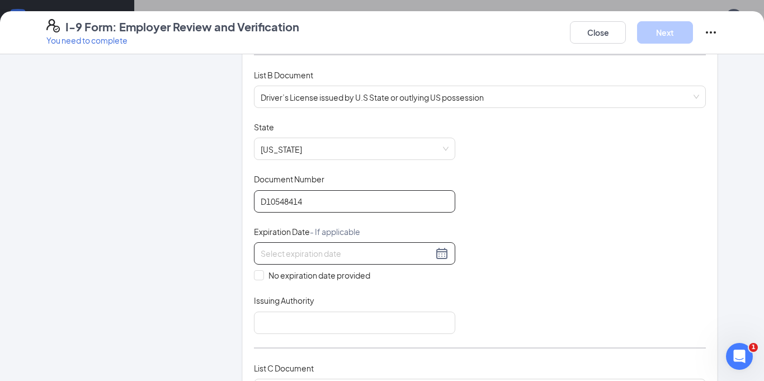
type input "D10548414"
click at [387, 252] on input at bounding box center [346, 253] width 172 height 12
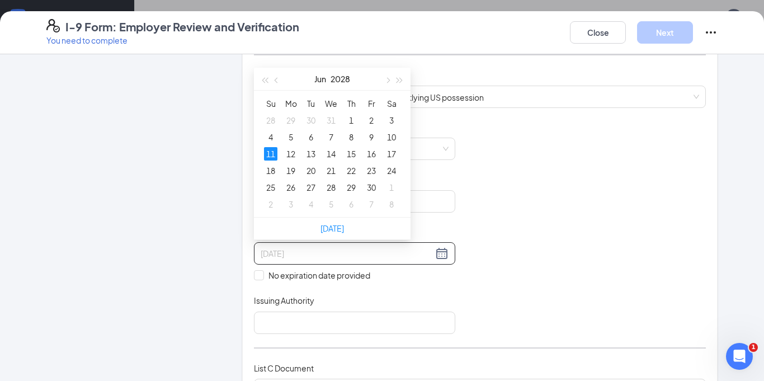
click at [274, 157] on div "11" at bounding box center [270, 153] width 13 height 13
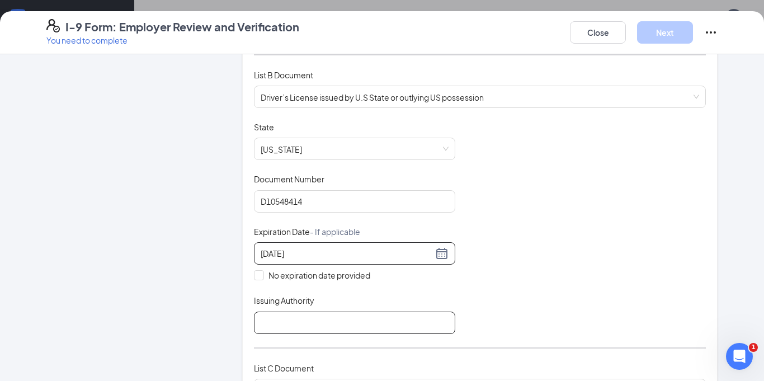
type input "[DATE]"
click at [297, 328] on input "Issuing Authority" at bounding box center [354, 322] width 201 height 22
type input "AZ"
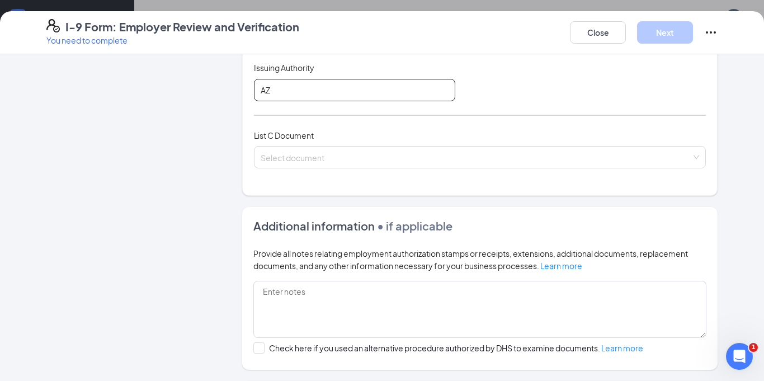
scroll to position [392, 0]
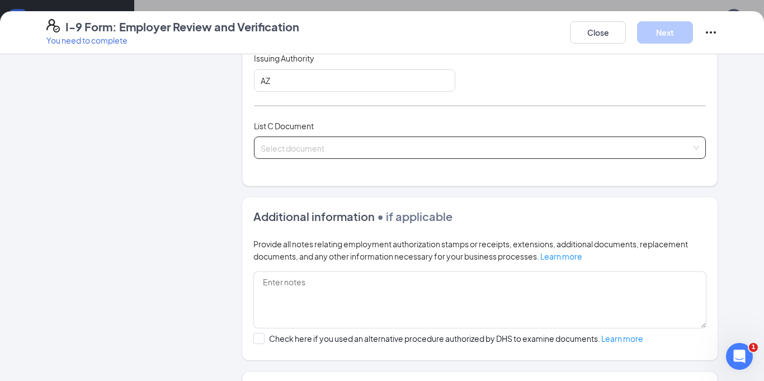
click at [306, 153] on input "search" at bounding box center [475, 145] width 430 height 17
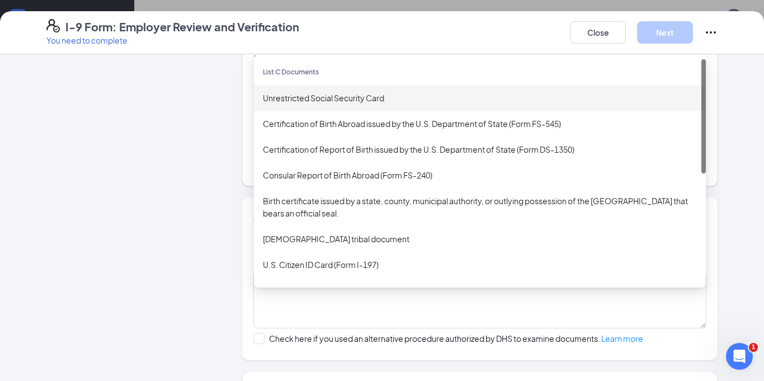
click at [314, 101] on div "Unrestricted Social Security Card" at bounding box center [480, 98] width 434 height 12
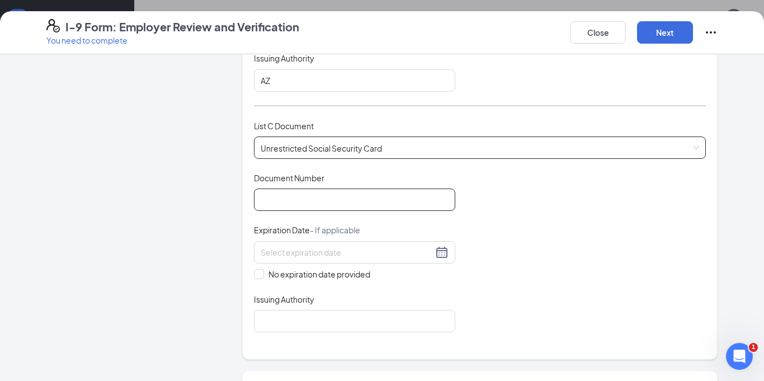
click at [306, 198] on input "Document Number" at bounding box center [354, 199] width 201 height 22
type input "764180743"
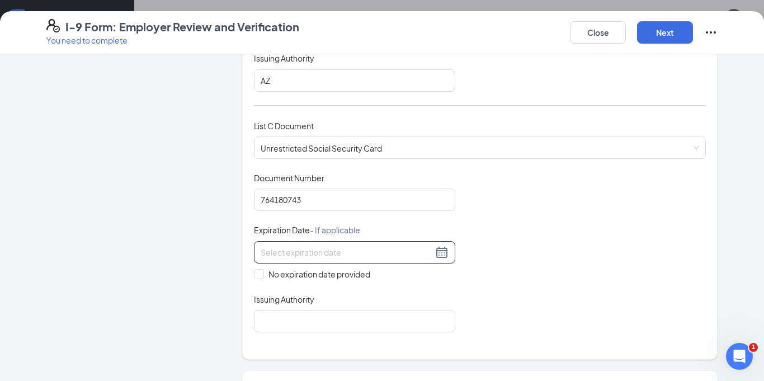
click at [348, 252] on input at bounding box center [346, 252] width 172 height 12
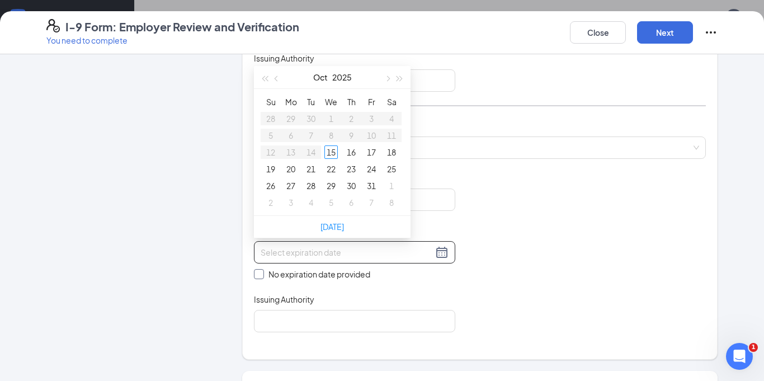
click at [266, 273] on span "No expiration date provided" at bounding box center [319, 274] width 111 height 12
click at [262, 273] on input "No expiration date provided" at bounding box center [258, 273] width 8 height 8
checkbox input "true"
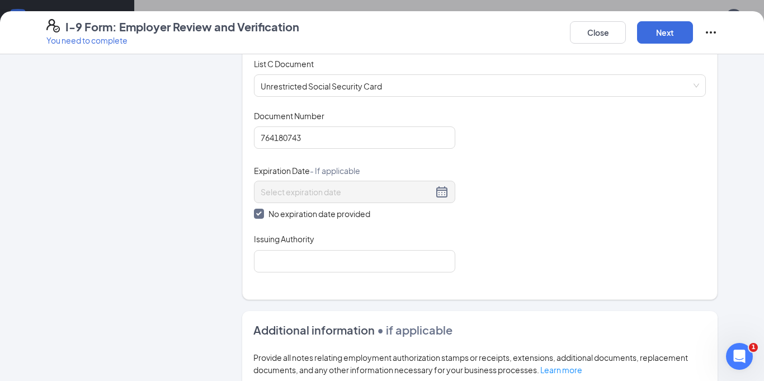
scroll to position [457, 0]
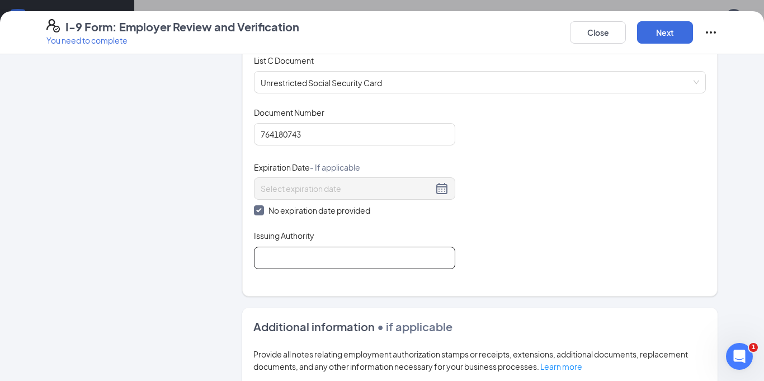
click at [329, 257] on input "Issuing Authority" at bounding box center [354, 258] width 201 height 22
type input "SSA"
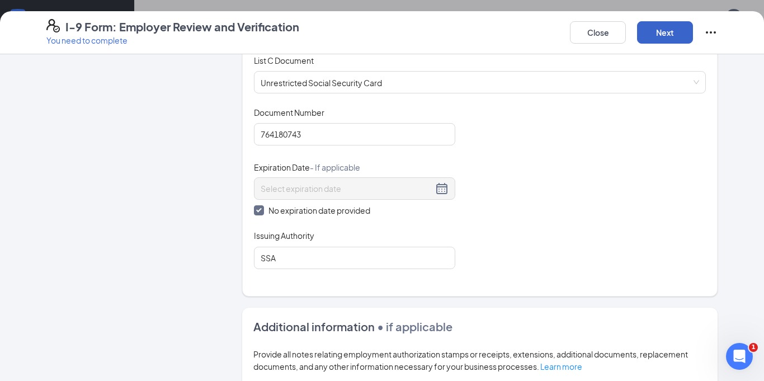
click at [672, 29] on button "Next" at bounding box center [665, 32] width 56 height 22
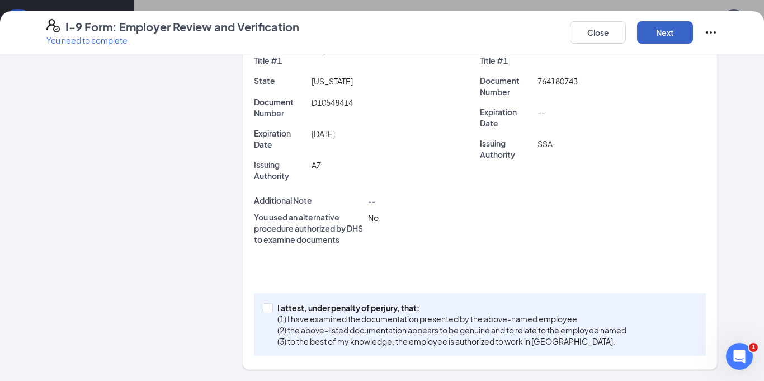
scroll to position [316, 0]
click at [671, 30] on button "Next" at bounding box center [665, 32] width 56 height 22
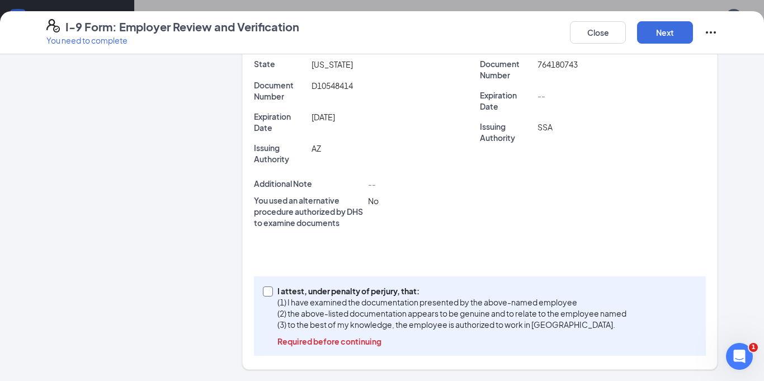
click at [263, 293] on input "I attest, under penalty of [PERSON_NAME], that: (1) I have examined the documen…" at bounding box center [267, 290] width 8 height 8
checkbox input "true"
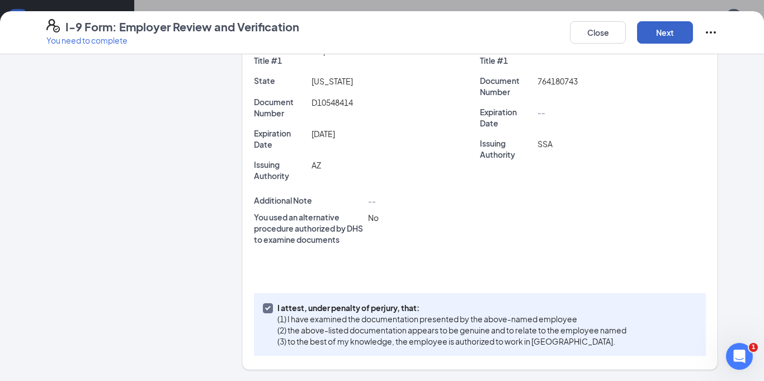
click at [670, 37] on button "Next" at bounding box center [665, 32] width 56 height 22
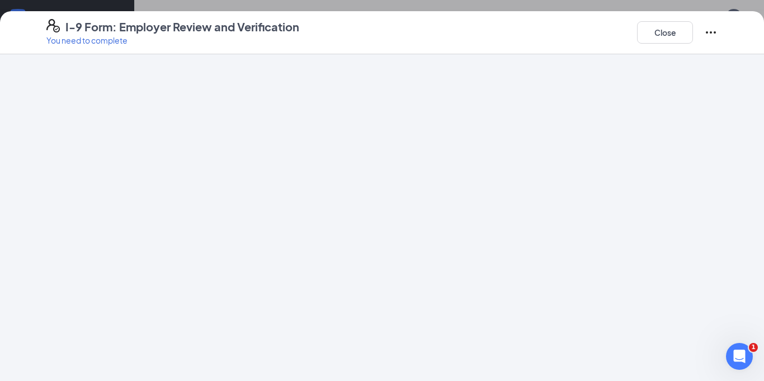
scroll to position [0, 0]
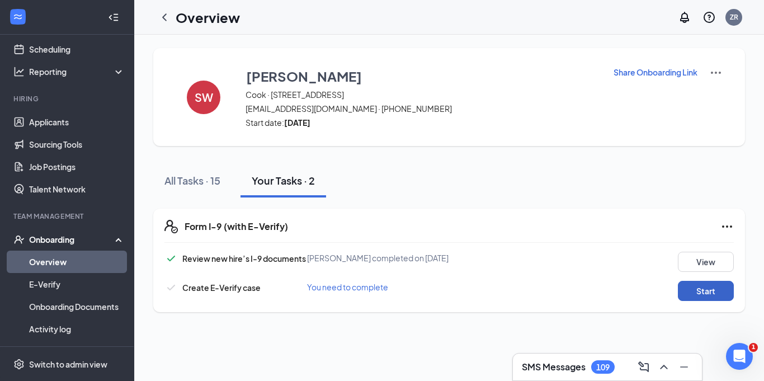
click at [712, 293] on button "Start" at bounding box center [706, 291] width 56 height 20
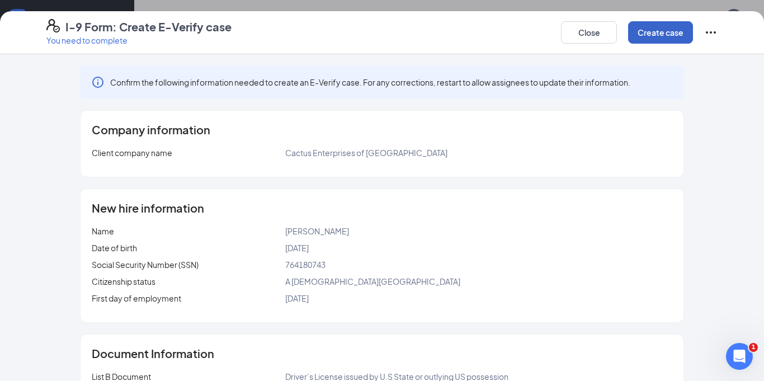
click at [664, 40] on button "Create case" at bounding box center [660, 32] width 65 height 22
click at [690, 186] on div "Confirm the following information needed to create an E-Verify case. For any co…" at bounding box center [382, 303] width 716 height 476
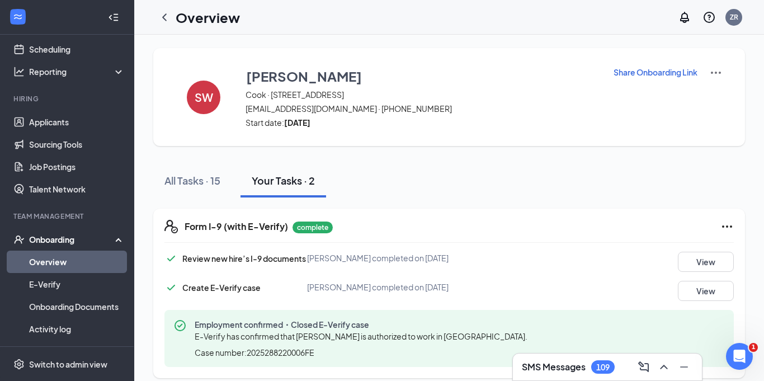
click at [64, 259] on link "Overview" at bounding box center [77, 261] width 96 height 22
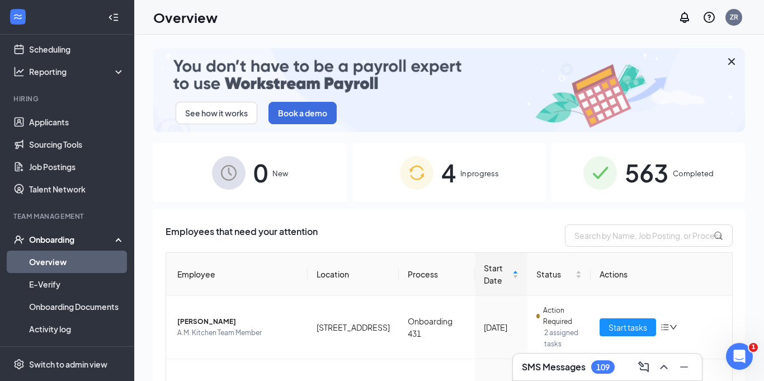
click at [461, 177] on span "In progress" at bounding box center [479, 173] width 39 height 11
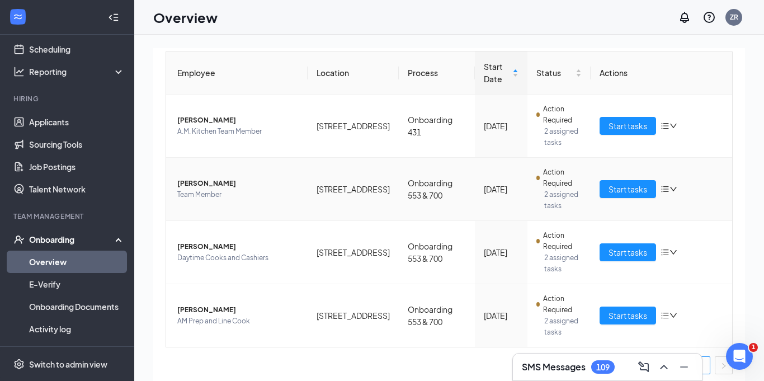
scroll to position [206, 0]
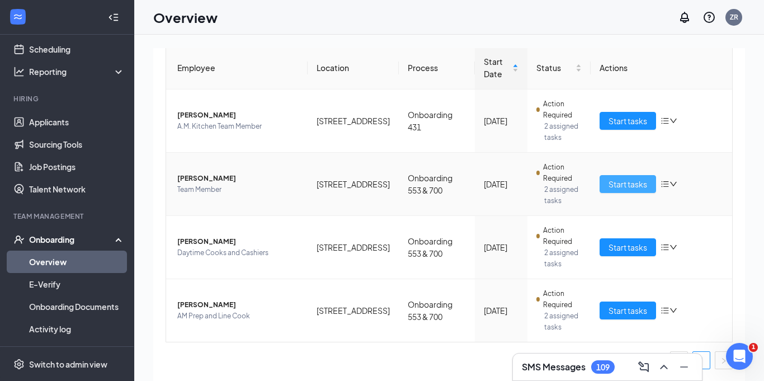
click at [635, 183] on span "Start tasks" at bounding box center [627, 184] width 39 height 12
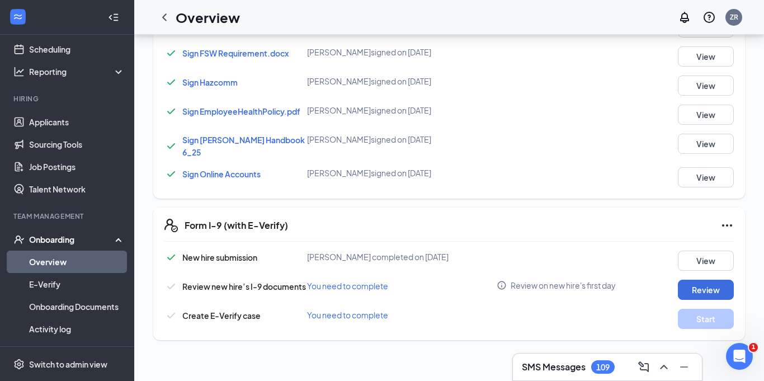
scroll to position [490, 0]
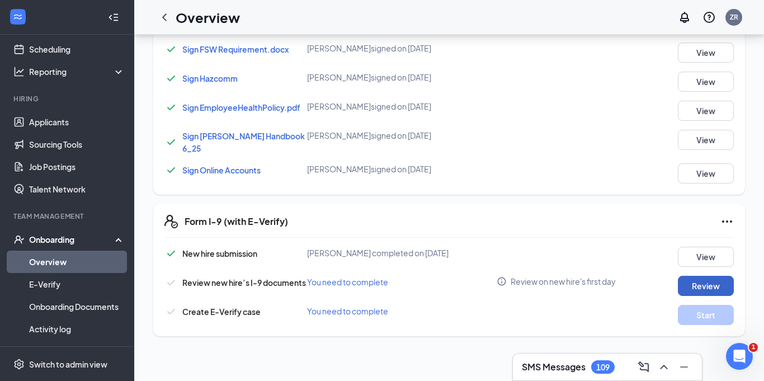
click at [710, 282] on button "Review" at bounding box center [706, 286] width 56 height 20
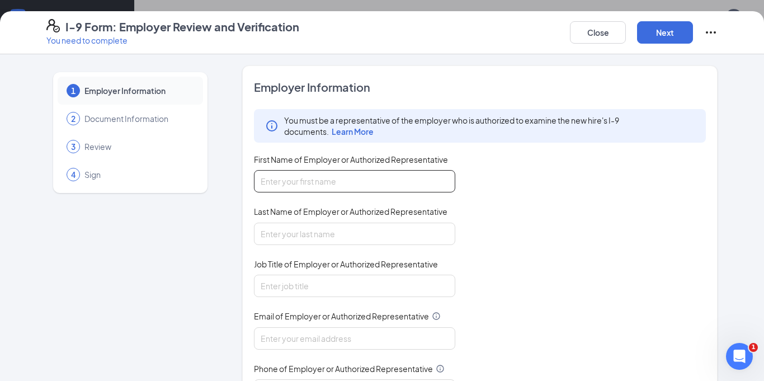
click at [417, 187] on input "First Name of Employer or Authorized Representative" at bounding box center [354, 181] width 201 height 22
type input "[PERSON_NAME]"
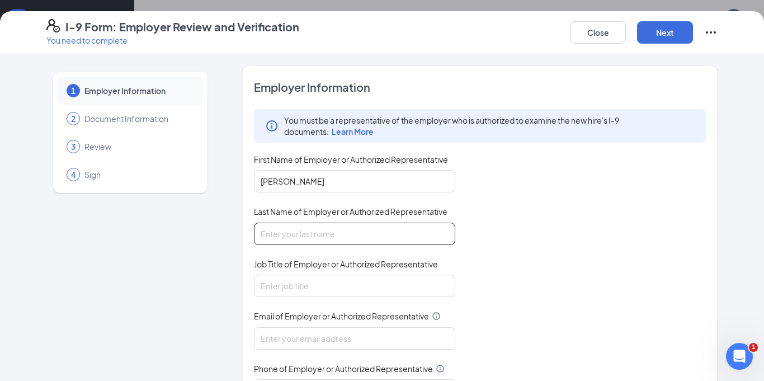
type input "[PERSON_NAME]"
type input "[EMAIL_ADDRESS][DOMAIN_NAME]"
type input "6027399513"
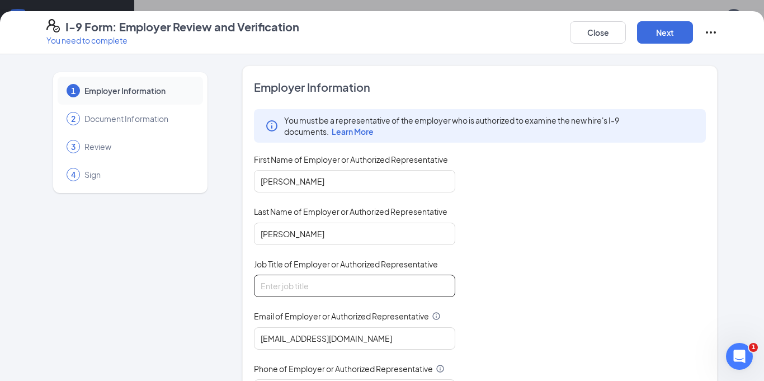
click at [354, 283] on input "Job Title of Employer or Authorized Representative" at bounding box center [354, 285] width 201 height 22
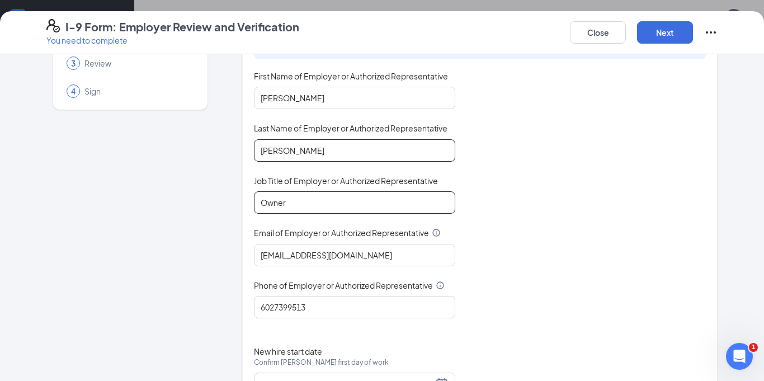
scroll to position [136, 0]
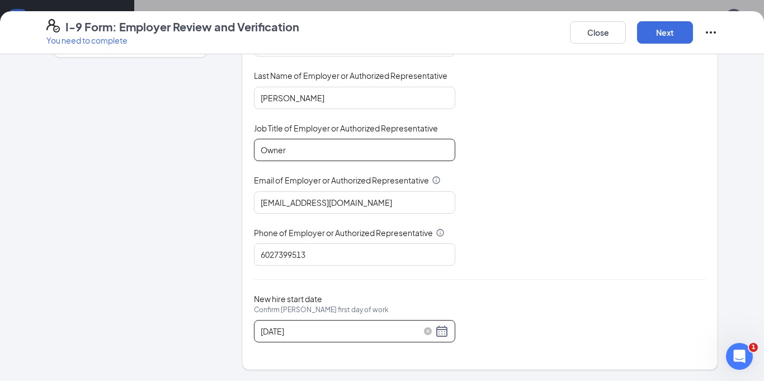
type input "Owner"
click at [441, 330] on div "[DATE]" at bounding box center [354, 330] width 188 height 13
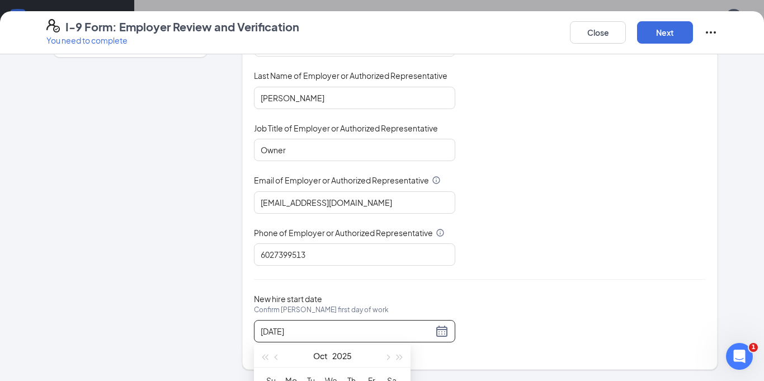
click at [568, 215] on div "You must be a representative of the employer who is authorized to examine the n…" at bounding box center [480, 119] width 452 height 292
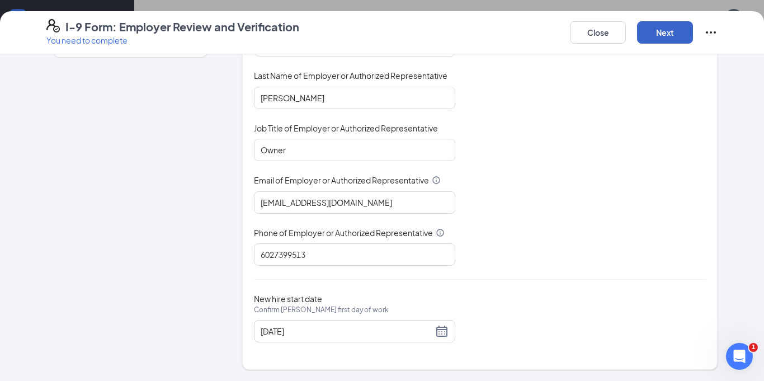
click at [674, 32] on button "Next" at bounding box center [665, 32] width 56 height 22
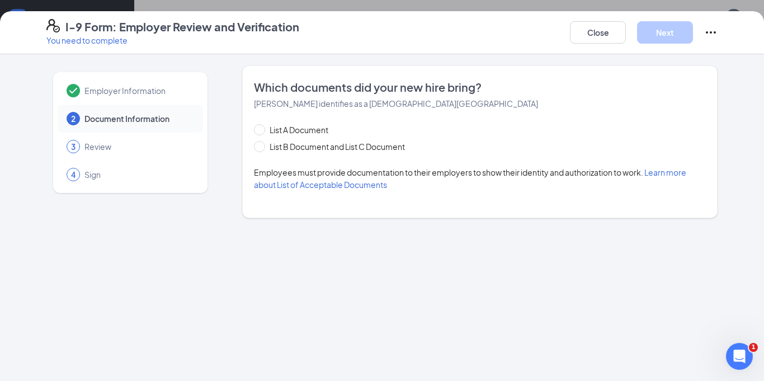
scroll to position [0, 0]
click at [258, 148] on input "List B Document and List C Document" at bounding box center [258, 145] width 8 height 8
radio input "true"
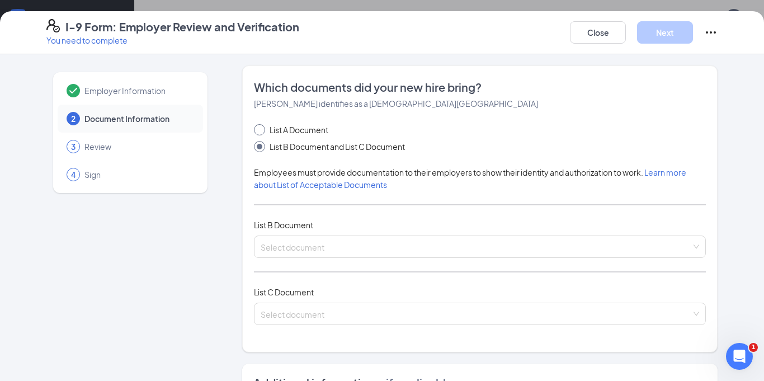
click at [264, 130] on span at bounding box center [259, 129] width 11 height 11
click at [262, 130] on input "List A Document" at bounding box center [258, 128] width 8 height 8
radio input "true"
radio input "false"
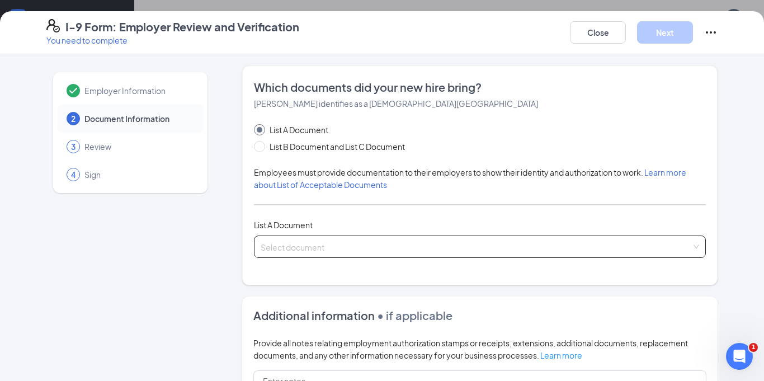
click at [342, 248] on input "search" at bounding box center [475, 244] width 430 height 17
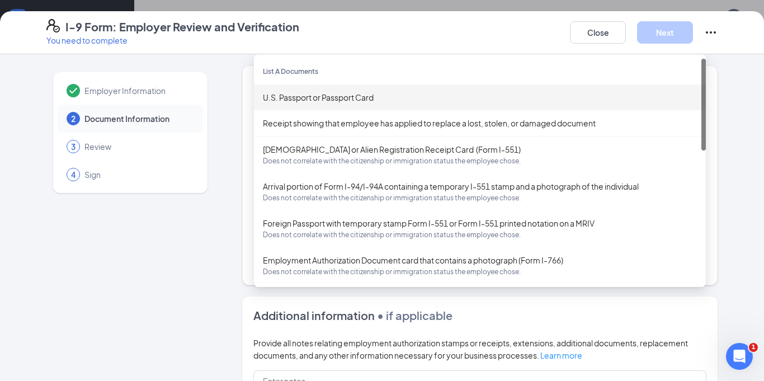
click at [354, 100] on div "U.S. Passport or Passport Card" at bounding box center [480, 97] width 434 height 12
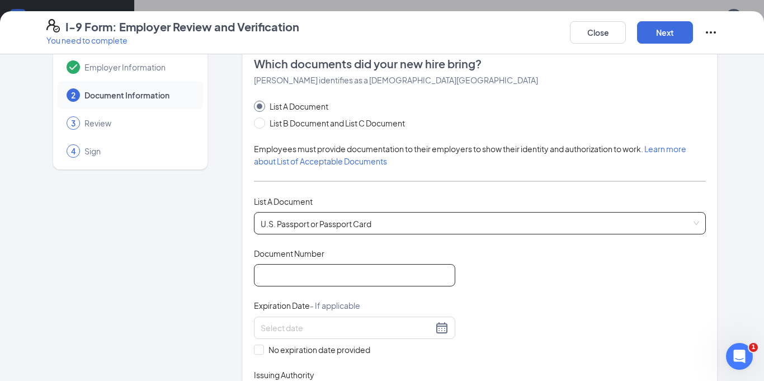
scroll to position [25, 0]
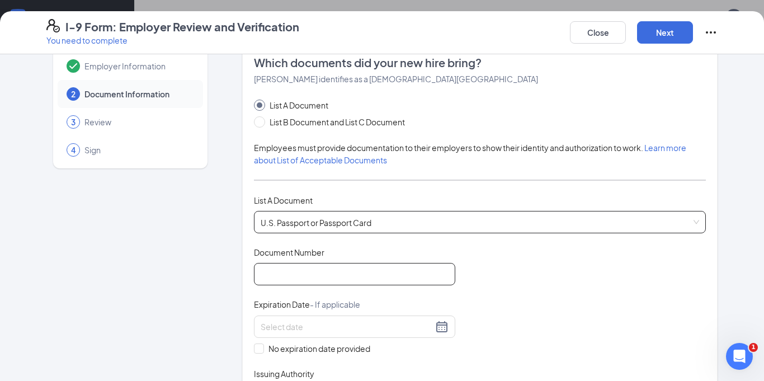
click at [342, 288] on div "Document Title U.S. Passport or Passport Card Document Number Expiration Date -…" at bounding box center [480, 327] width 452 height 160
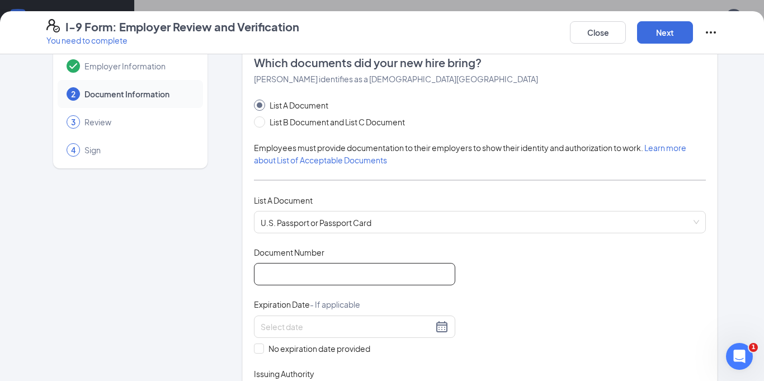
click at [342, 283] on input "Document Number" at bounding box center [354, 274] width 201 height 22
type input "A01786843"
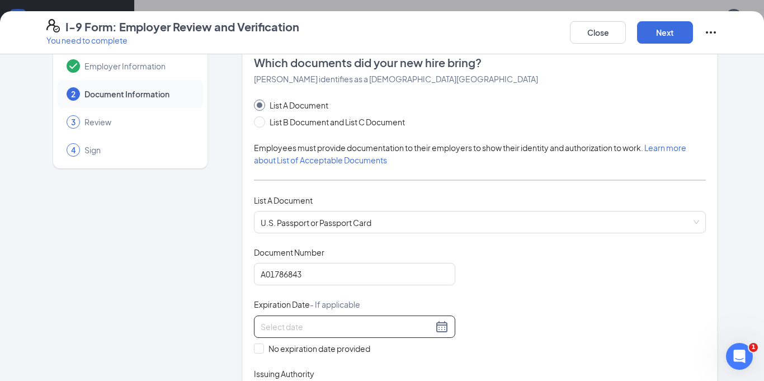
click at [349, 325] on input at bounding box center [346, 326] width 172 height 12
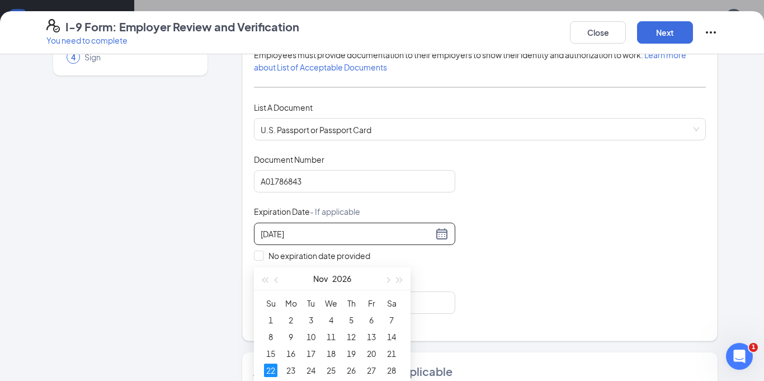
scroll to position [563, 0]
click at [268, 369] on div "22" at bounding box center [270, 368] width 13 height 13
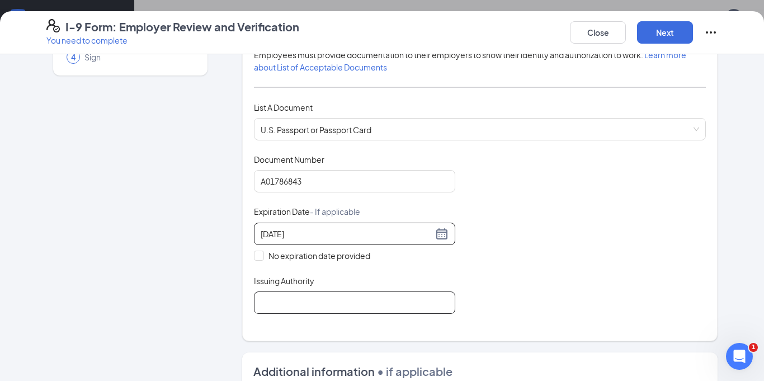
type input "[DATE]"
click at [272, 296] on input "Issuing Authority" at bounding box center [354, 302] width 201 height 22
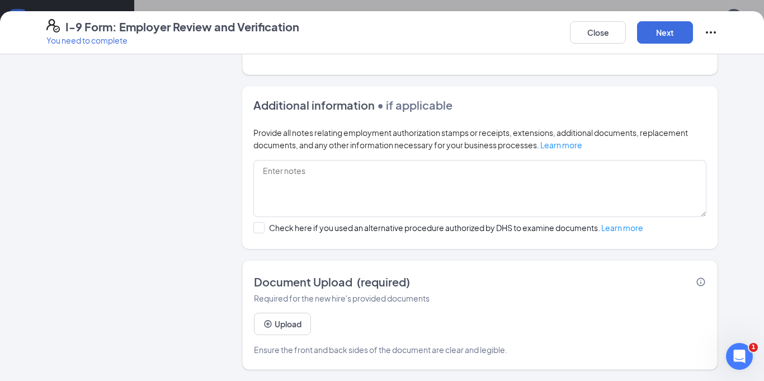
scroll to position [383, 0]
type input "USDS"
click at [668, 26] on button "Next" at bounding box center [665, 32] width 56 height 22
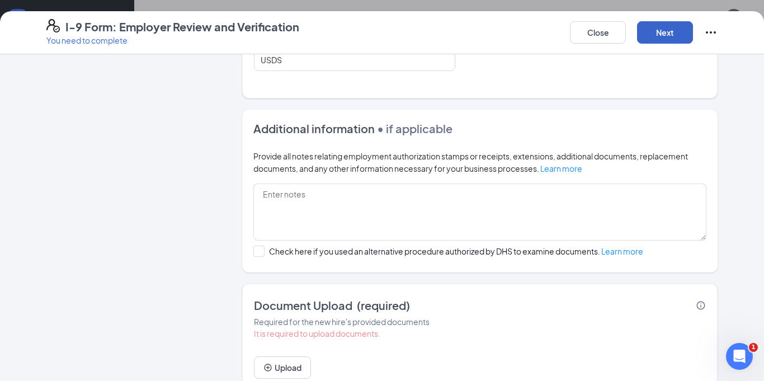
scroll to position [404, 0]
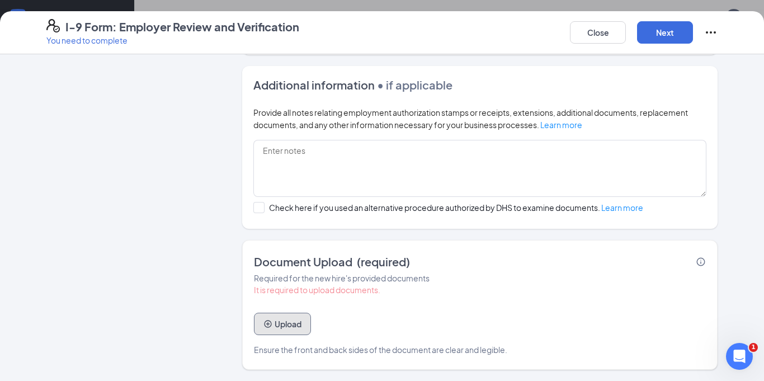
click at [297, 324] on button "Upload" at bounding box center [282, 323] width 57 height 22
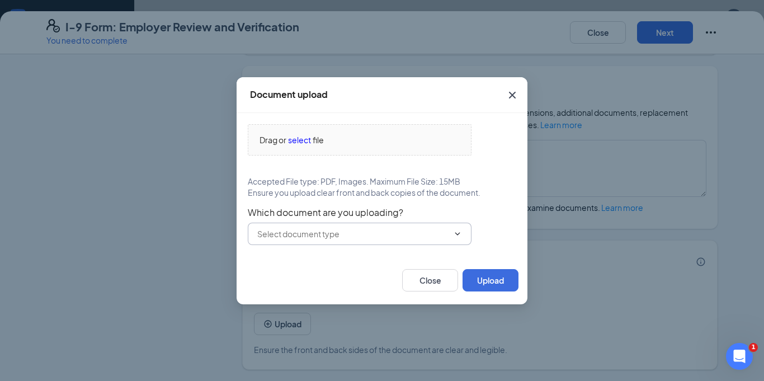
click at [448, 236] on span at bounding box center [360, 233] width 224 height 22
click at [456, 235] on icon "ChevronDown" at bounding box center [457, 233] width 9 height 9
click at [391, 253] on div "U.S. Passport or Passport Card" at bounding box center [369, 255] width 206 height 12
type input "U.S. Passport or Passport Card"
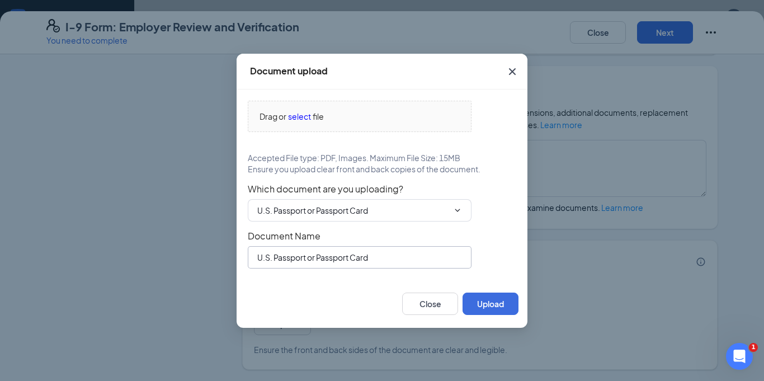
click at [379, 255] on input "U.S. Passport or Passport Card" at bounding box center [360, 257] width 224 height 22
type input "U.S. Passport or Passport Card"
click at [500, 313] on button "Upload" at bounding box center [490, 303] width 56 height 22
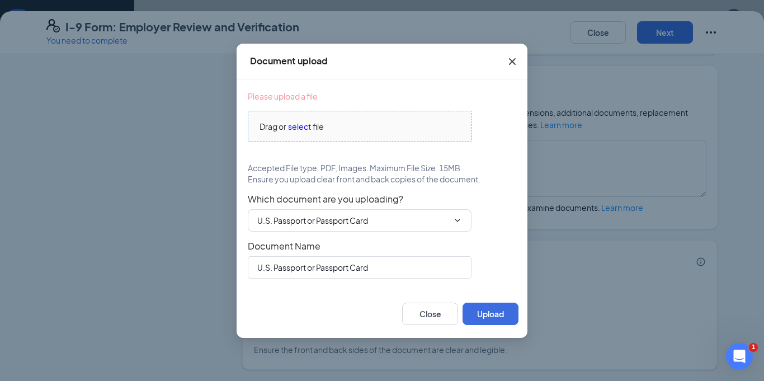
click at [300, 125] on span "select" at bounding box center [299, 126] width 23 height 12
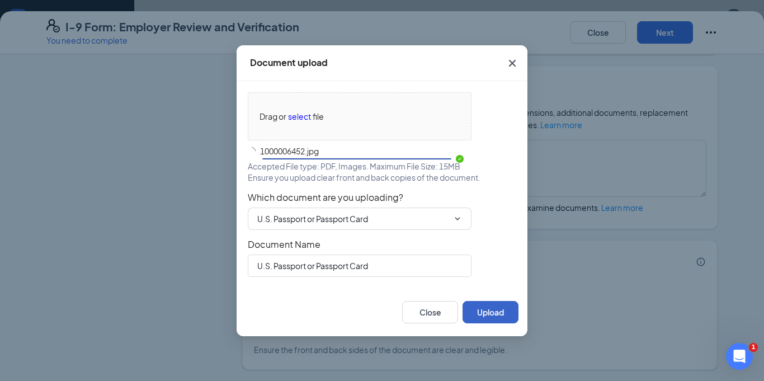
click at [503, 310] on button "Upload" at bounding box center [490, 312] width 56 height 22
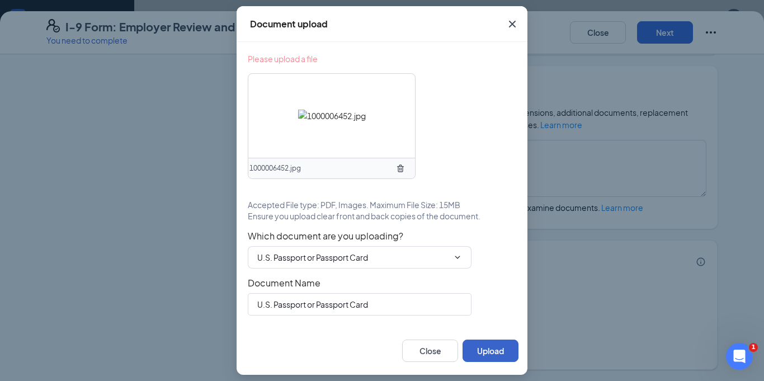
scroll to position [524, 0]
click at [486, 352] on button "Upload" at bounding box center [490, 350] width 56 height 22
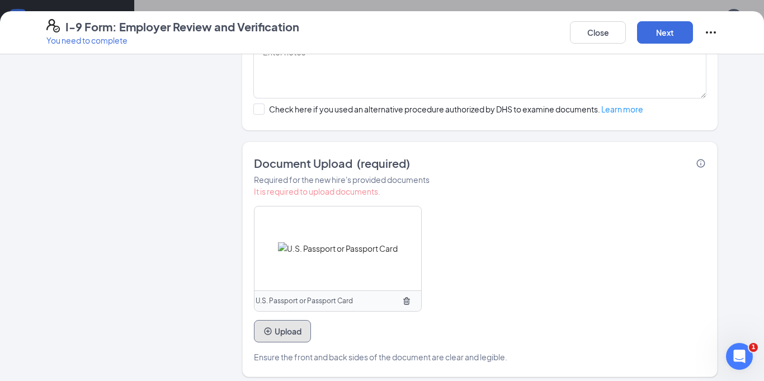
scroll to position [501, 0]
click at [673, 31] on button "Next" at bounding box center [665, 32] width 56 height 22
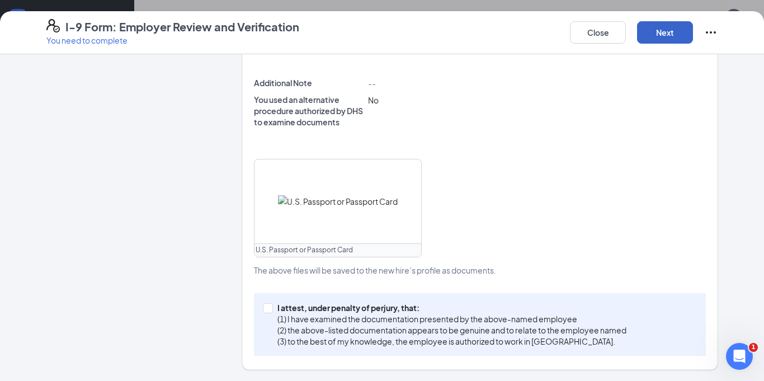
scroll to position [378, 0]
click at [267, 311] on span at bounding box center [268, 308] width 10 height 10
click at [267, 311] on input "I attest, under penalty of [PERSON_NAME], that: (1) I have examined the documen…" at bounding box center [267, 307] width 8 height 8
checkbox input "true"
click at [670, 39] on button "Next" at bounding box center [665, 32] width 56 height 22
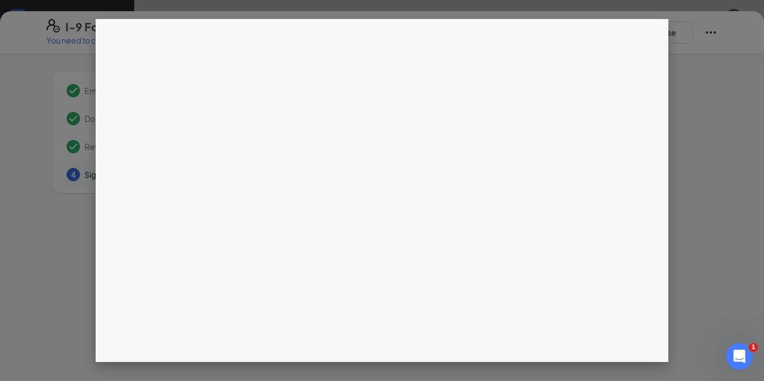
scroll to position [504, 0]
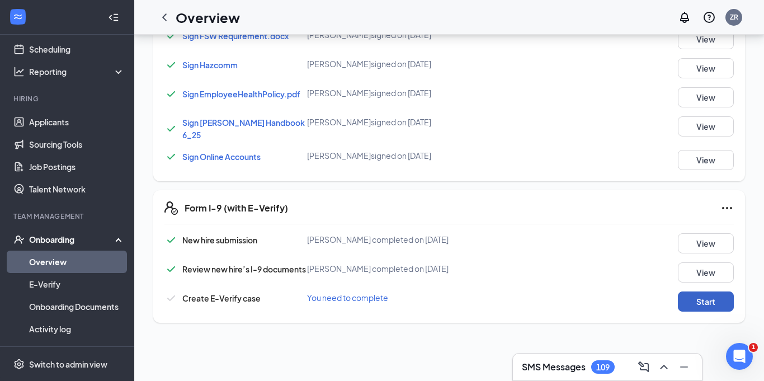
click at [706, 297] on button "Start" at bounding box center [706, 301] width 56 height 20
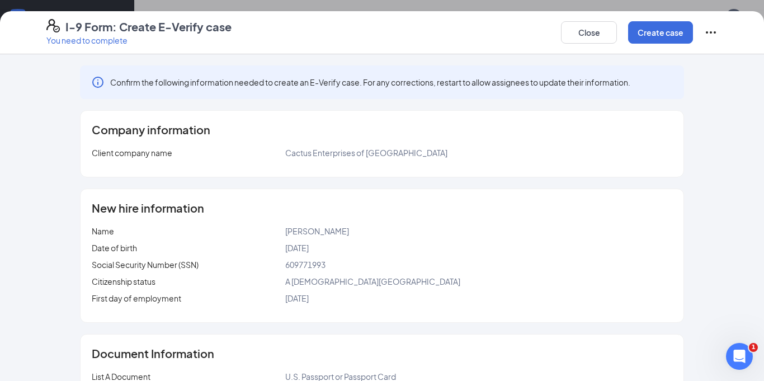
scroll to position [82, 0]
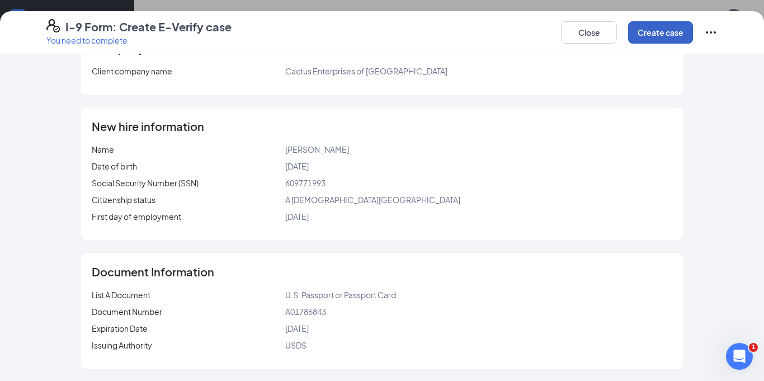
click at [637, 41] on button "Create case" at bounding box center [660, 32] width 65 height 22
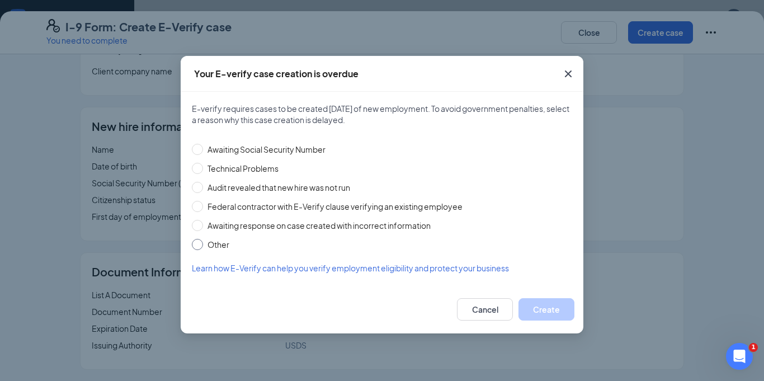
click at [200, 241] on input "Other" at bounding box center [197, 244] width 11 height 11
radio input "true"
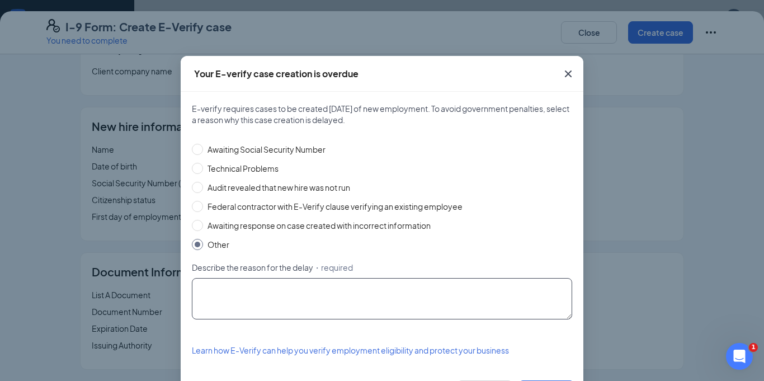
click at [368, 309] on textarea "Describe the reason for the delay ・required" at bounding box center [382, 298] width 380 height 41
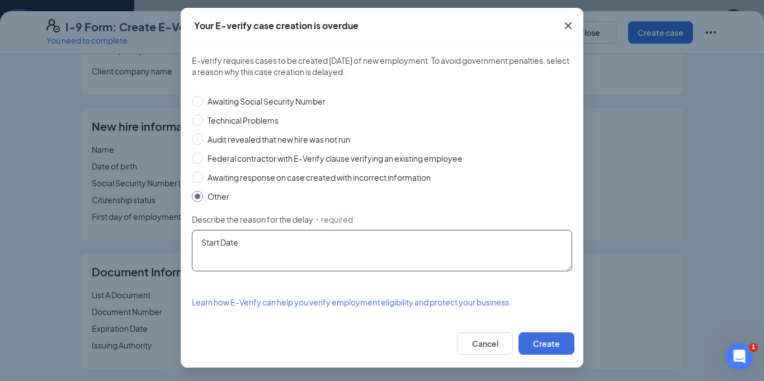
scroll to position [39, 0]
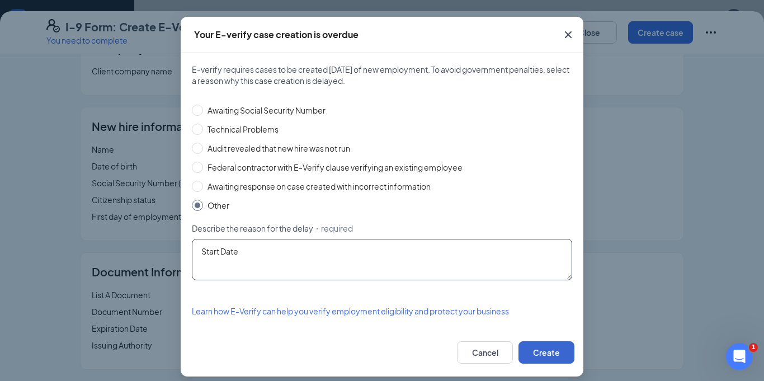
type textarea "Start Date"
click at [560, 353] on button "Create" at bounding box center [546, 352] width 56 height 22
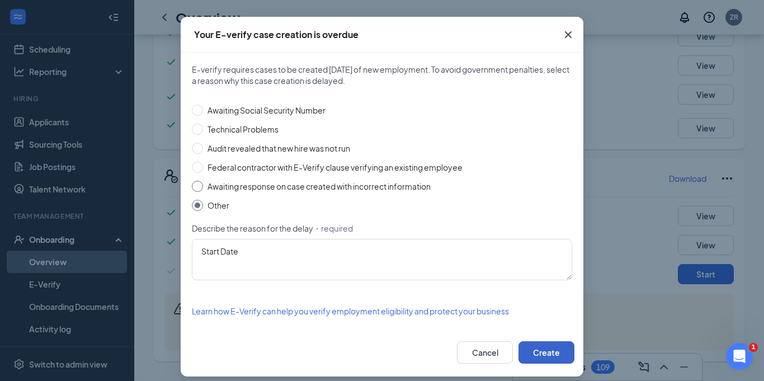
scroll to position [0, 0]
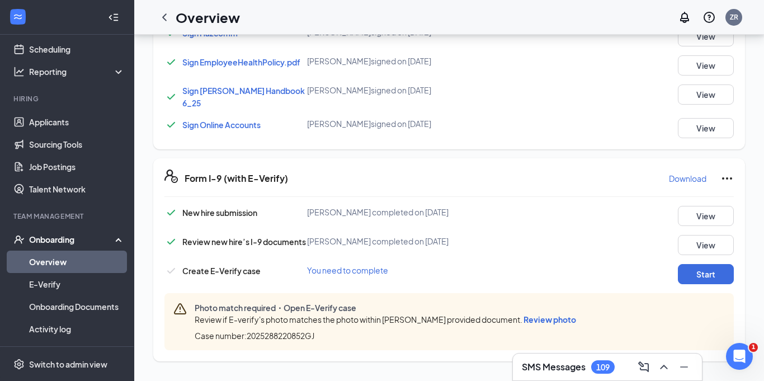
click at [555, 314] on span "Review photo" at bounding box center [549, 319] width 53 height 10
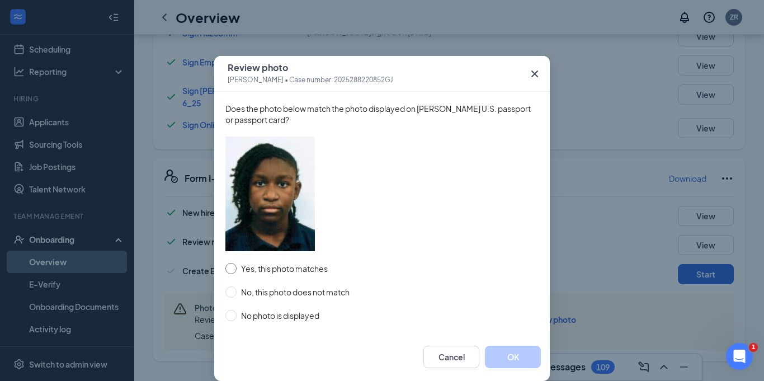
click at [231, 273] on input "Yes, this photo matches" at bounding box center [230, 268] width 11 height 11
radio input "true"
click at [506, 357] on button "OK" at bounding box center [513, 356] width 56 height 22
